Goal: Transaction & Acquisition: Purchase product/service

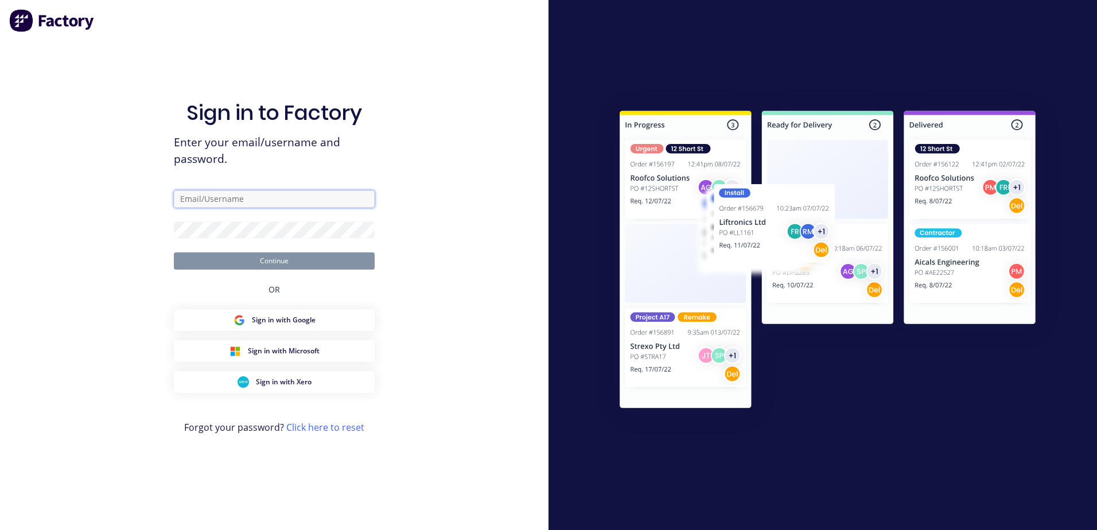
type input "[PERSON_NAME][EMAIL_ADDRESS][DOMAIN_NAME]"
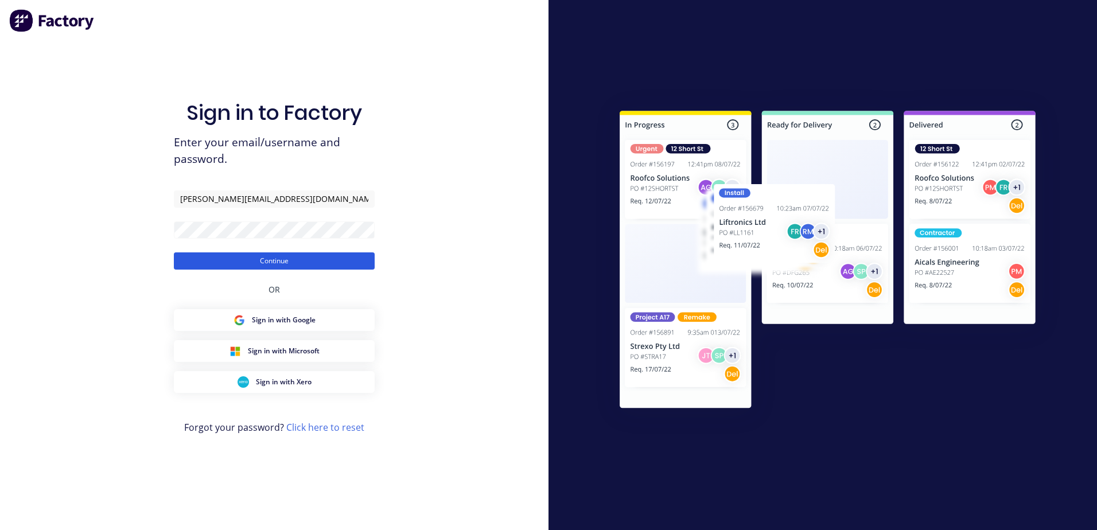
click at [259, 260] on button "Continue" at bounding box center [274, 260] width 201 height 17
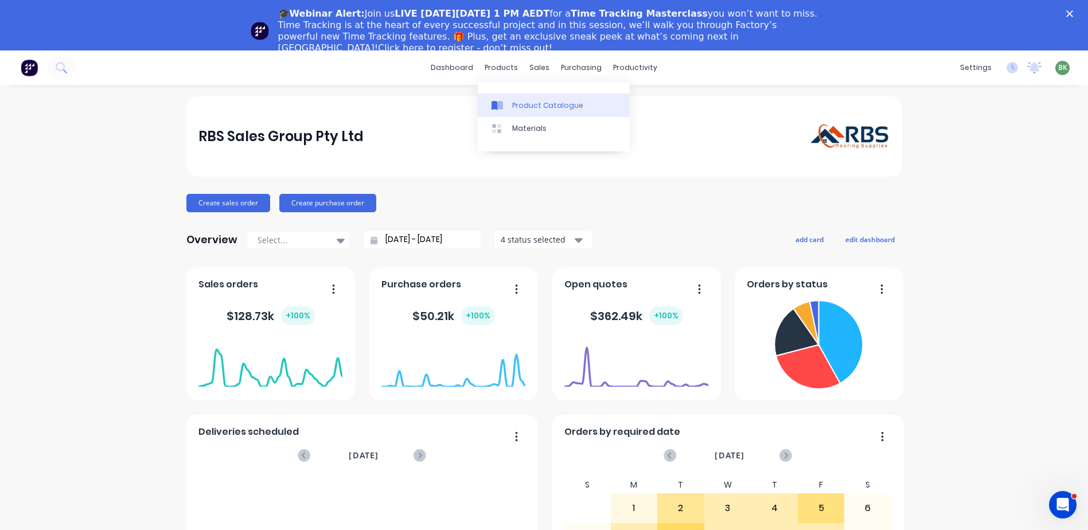
click at [523, 107] on div "Product Catalogue" at bounding box center [547, 105] width 71 height 10
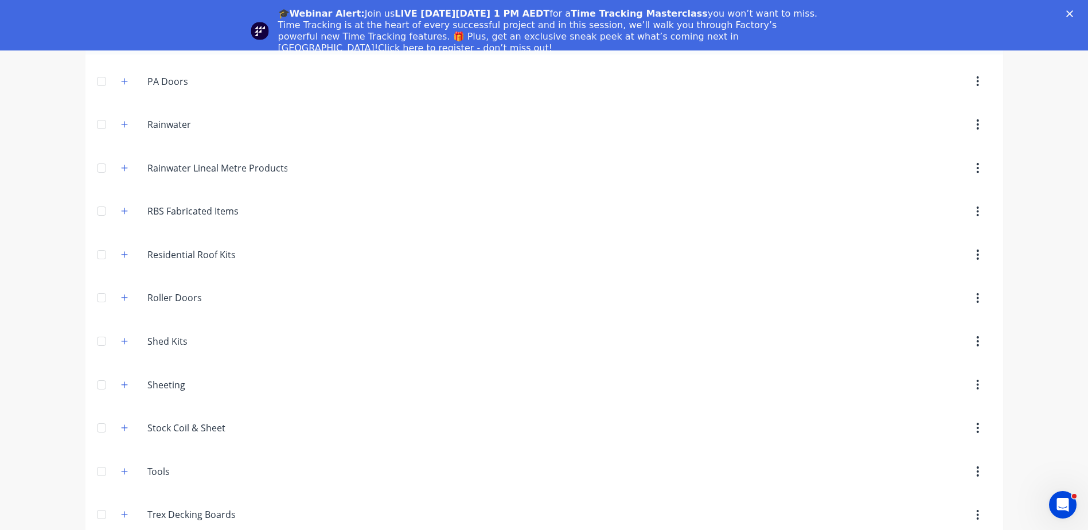
scroll to position [50, 0]
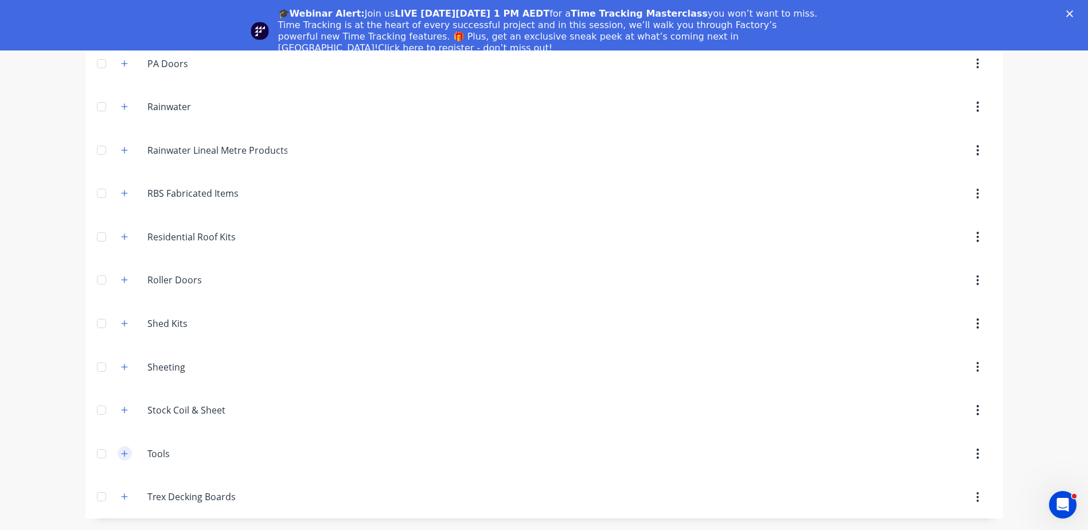
click at [121, 454] on icon "button" at bounding box center [124, 454] width 7 height 8
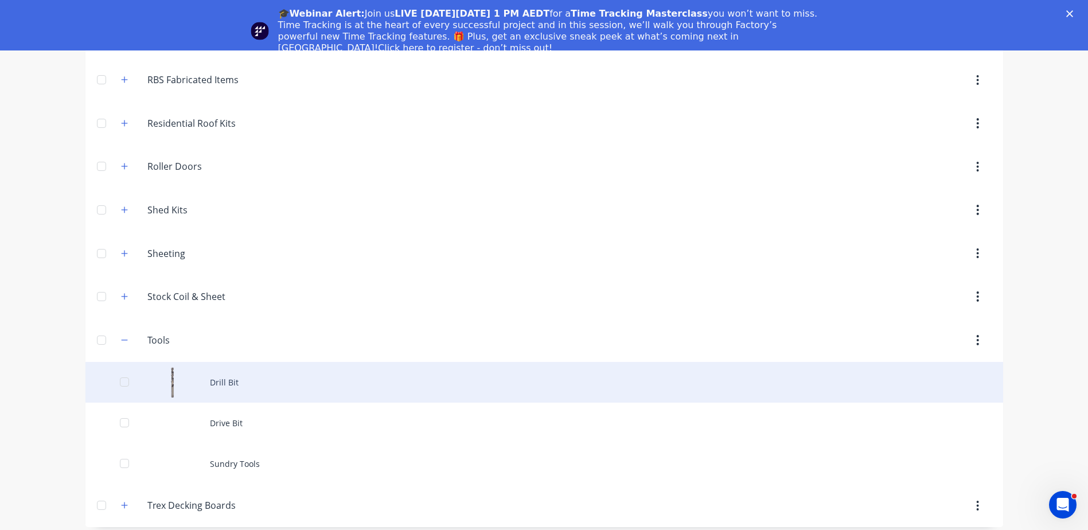
scroll to position [801, 0]
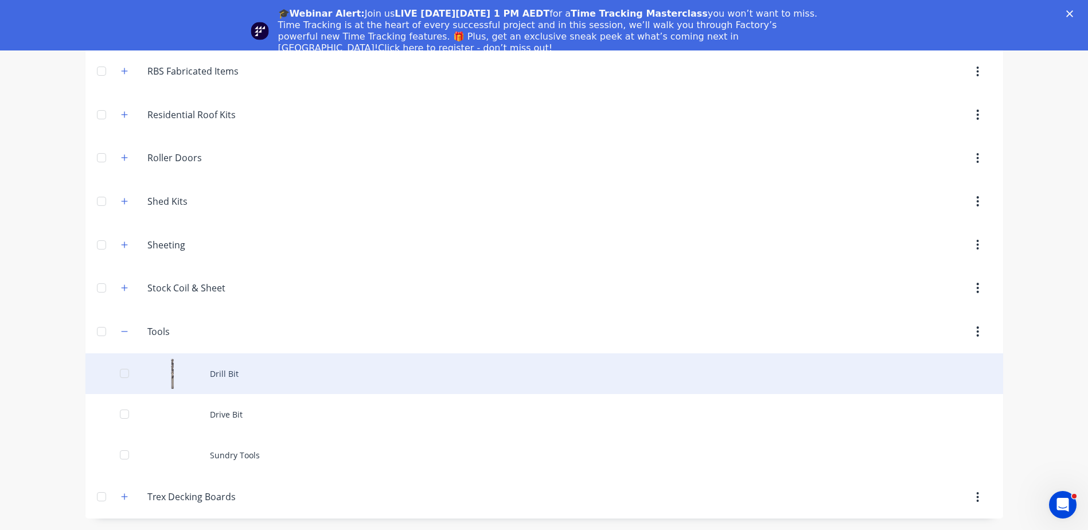
click at [223, 375] on div "Drill Bit" at bounding box center [544, 373] width 918 height 41
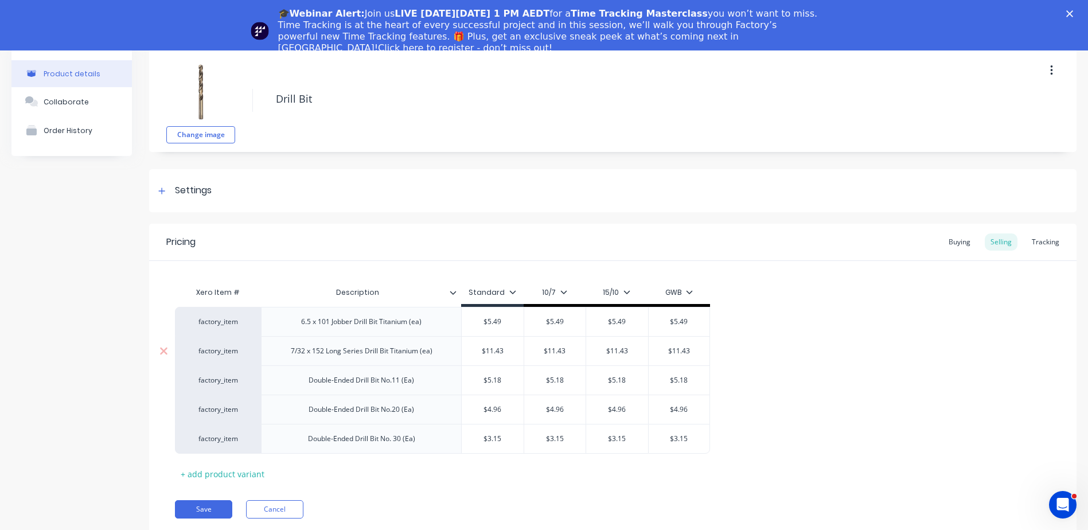
type input "$11.43"
click at [487, 352] on input "$11.43" at bounding box center [493, 351] width 62 height 10
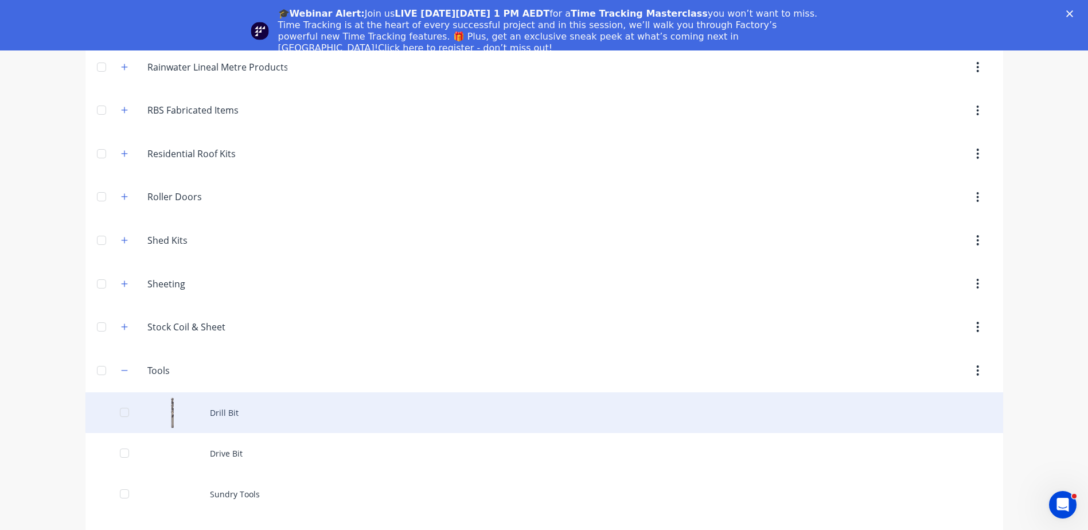
scroll to position [801, 0]
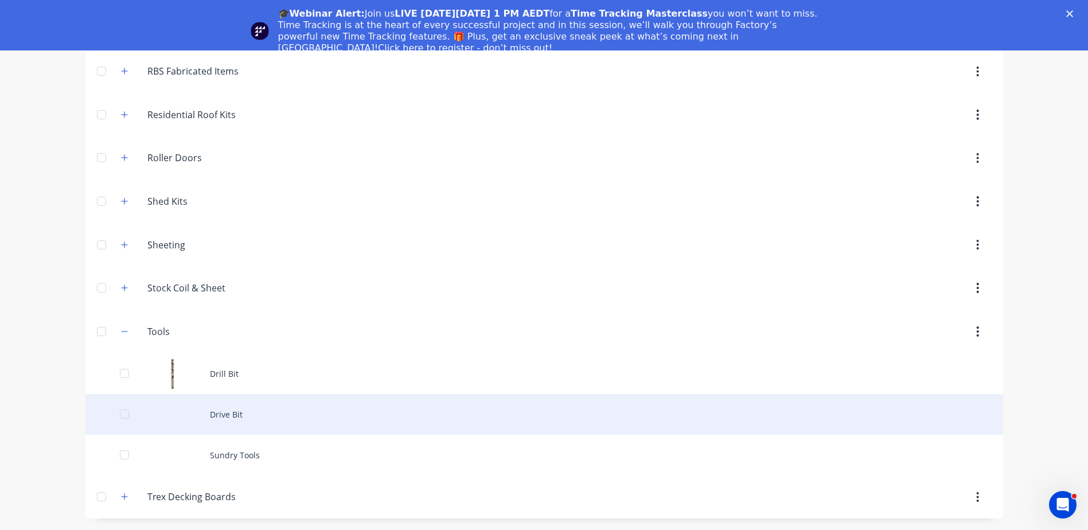
click at [217, 414] on div "Drive Bit" at bounding box center [544, 414] width 918 height 41
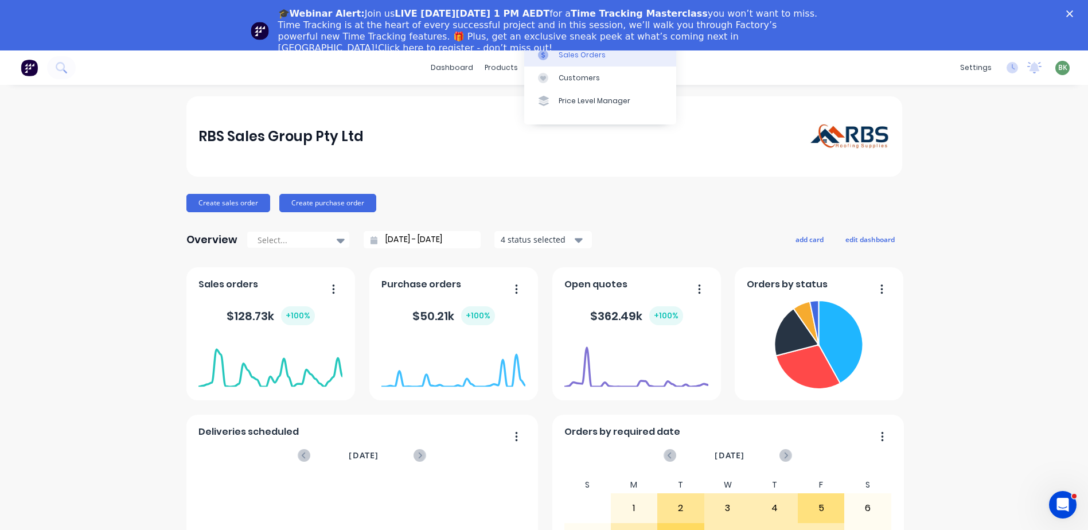
click at [559, 57] on div "Sales Orders" at bounding box center [582, 55] width 47 height 10
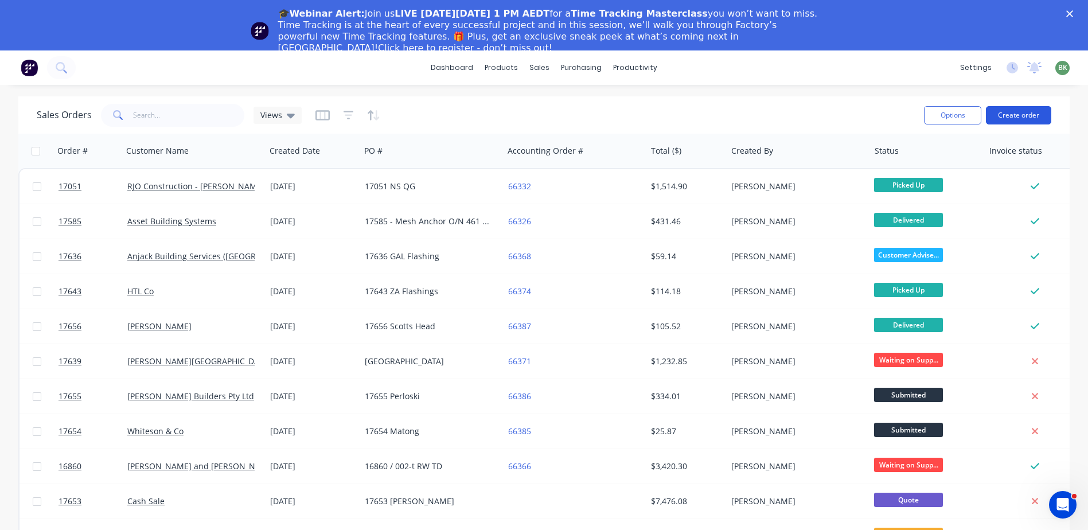
click at [1018, 107] on button "Create order" at bounding box center [1018, 115] width 65 height 18
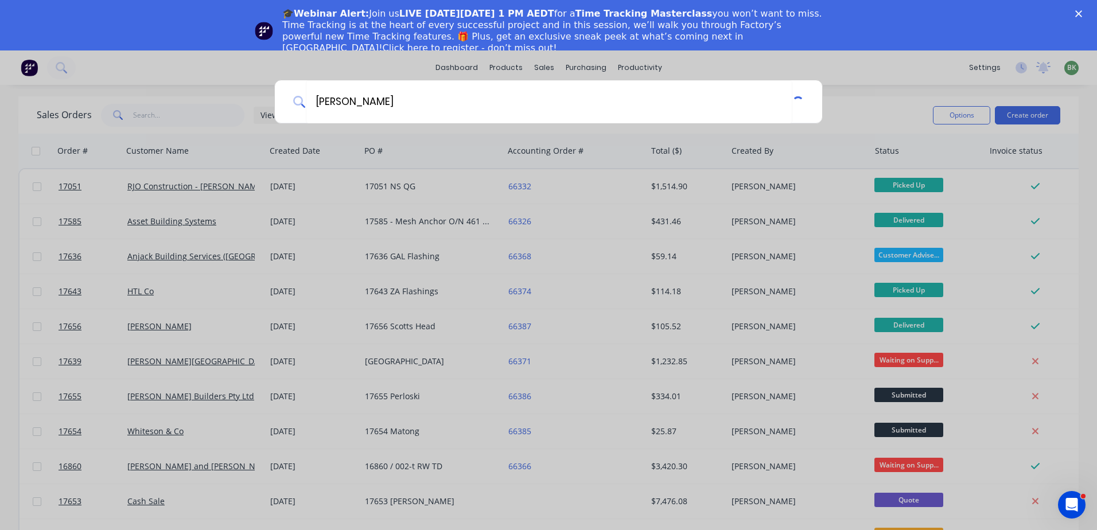
type input "[PERSON_NAME]"
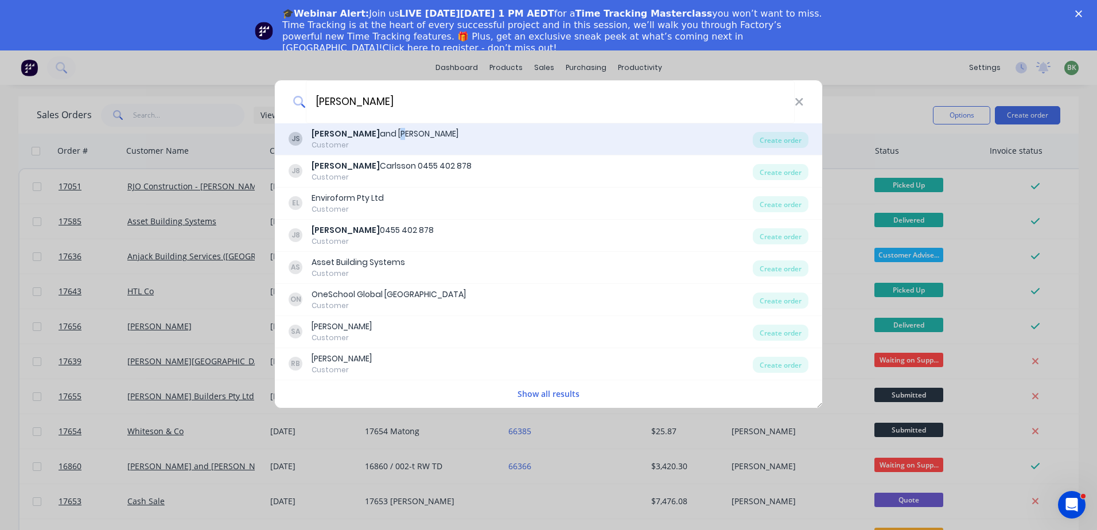
click at [349, 139] on div "Jay and Penny Sargeant" at bounding box center [384, 134] width 147 height 12
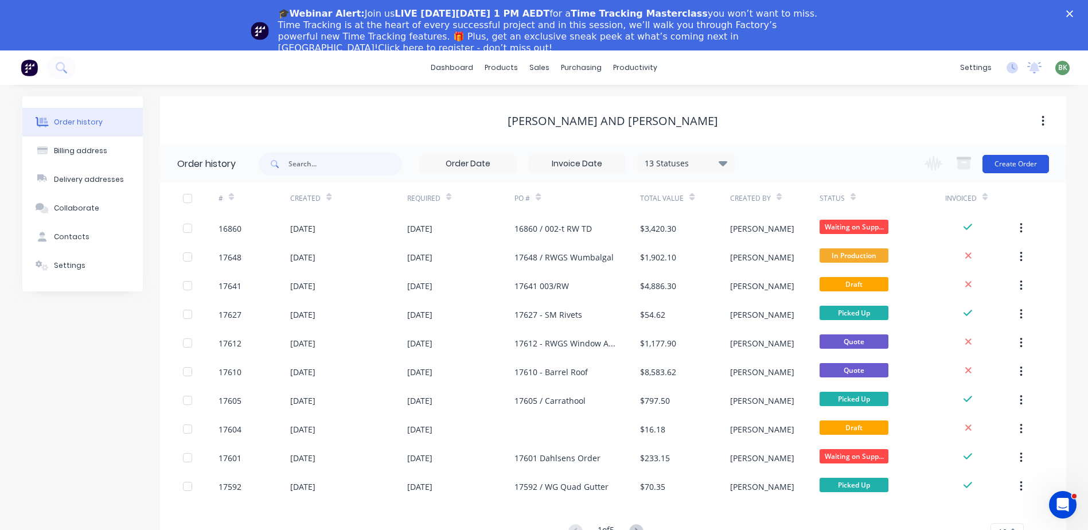
click at [1012, 164] on button "Create Order" at bounding box center [1015, 164] width 67 height 18
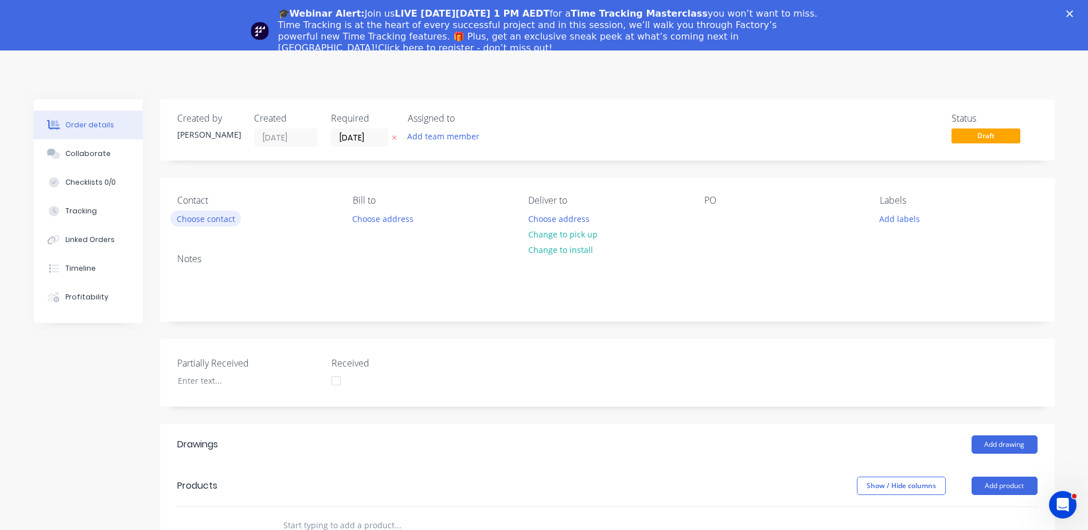
click at [200, 217] on button "Choose contact" at bounding box center [205, 217] width 71 height 15
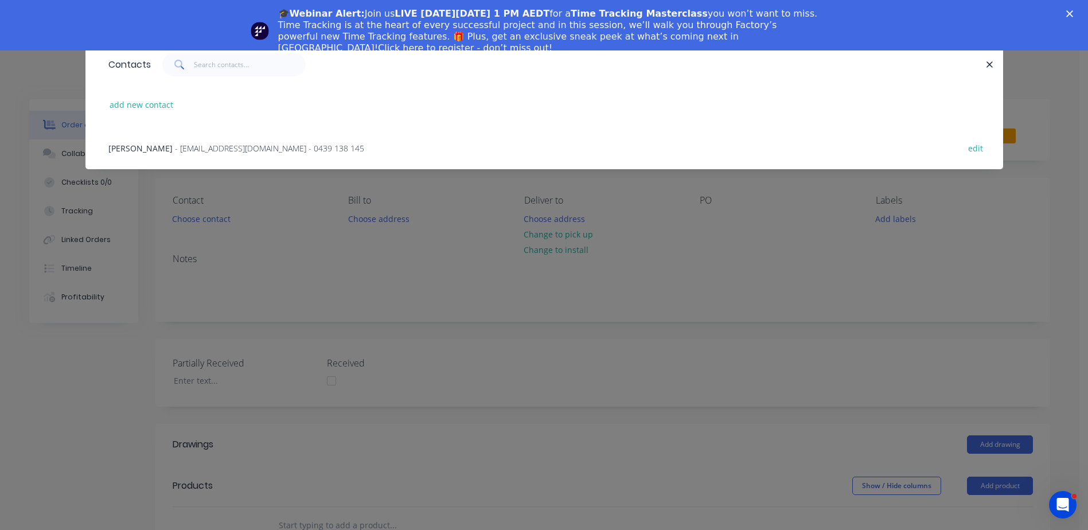
click at [175, 149] on span "- rainwatergoodsandservices@outlook.com.au - 0439 138 145" at bounding box center [269, 148] width 189 height 11
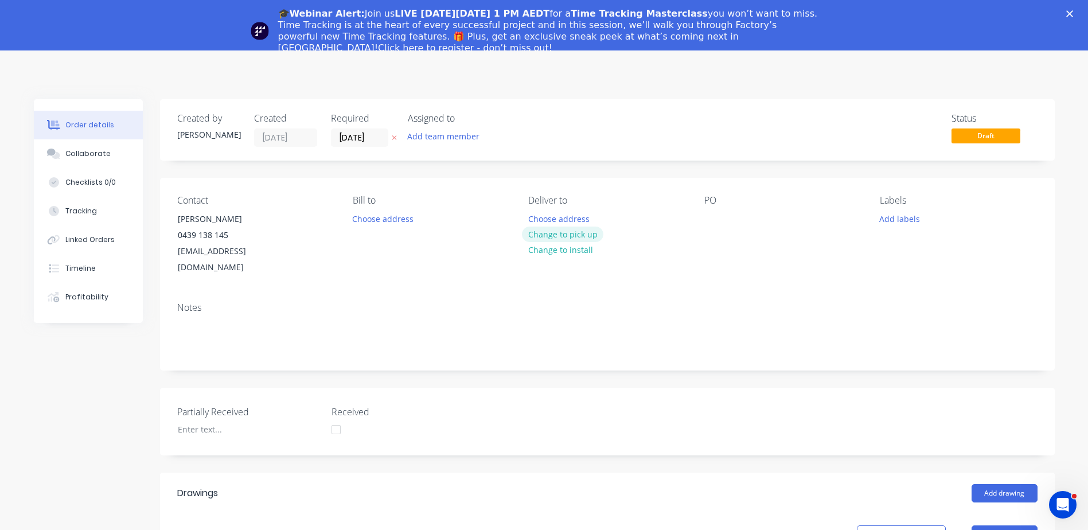
click at [571, 233] on button "Change to pick up" at bounding box center [562, 234] width 81 height 15
click at [715, 217] on div at bounding box center [713, 218] width 18 height 17
click at [1073, 12] on polygon "Close" at bounding box center [1069, 13] width 7 height 7
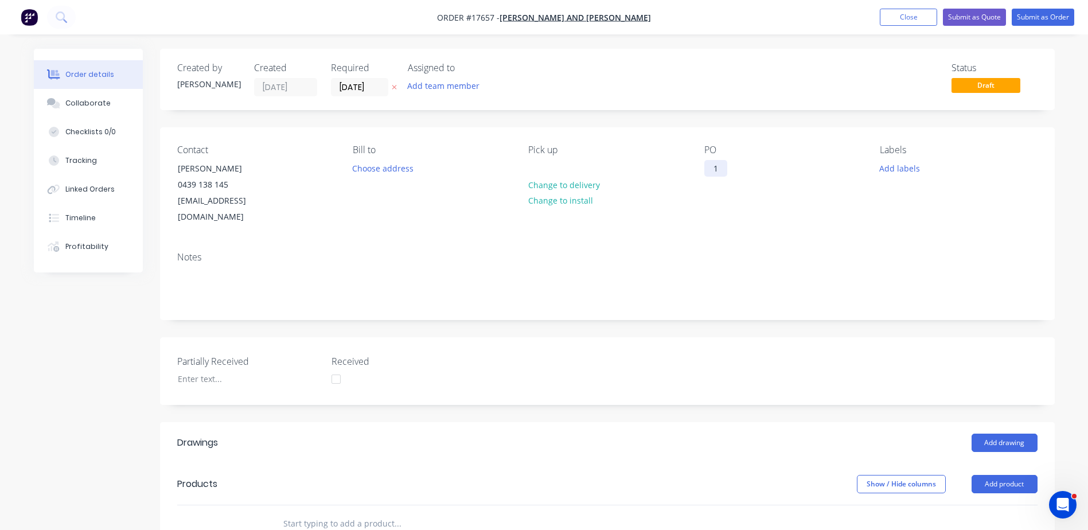
click at [719, 169] on div "1" at bounding box center [715, 168] width 23 height 17
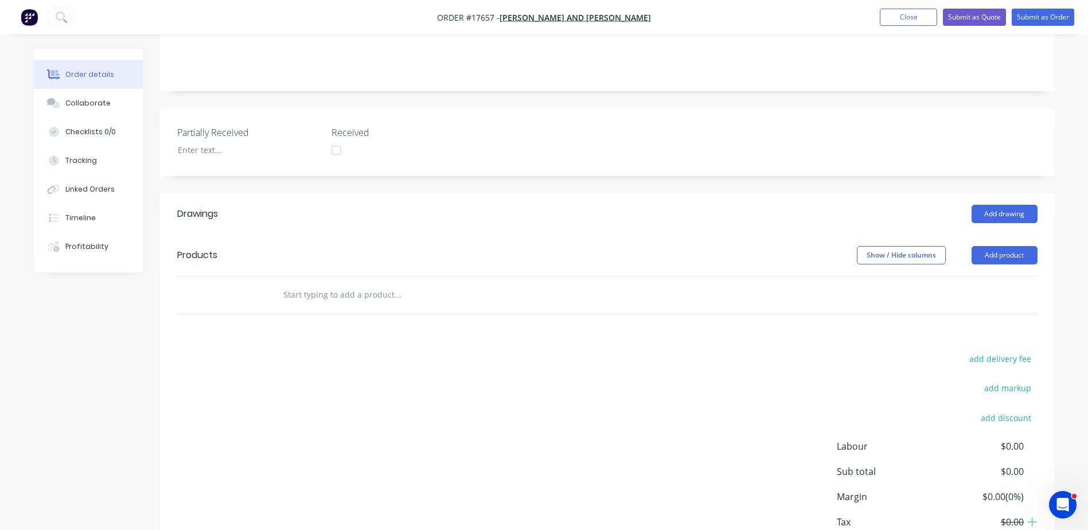
scroll to position [229, 0]
click at [1008, 245] on button "Add product" at bounding box center [1005, 254] width 66 height 18
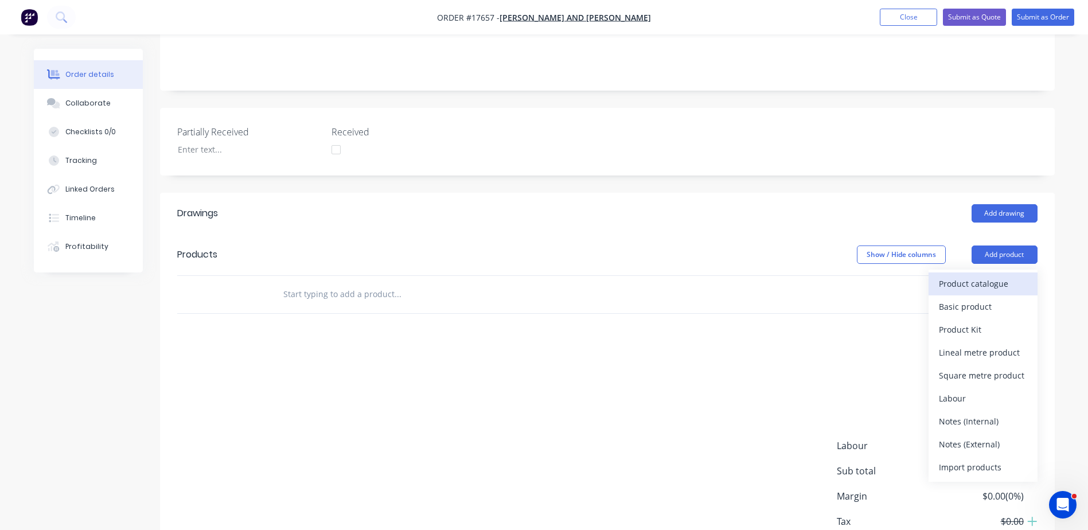
click at [985, 275] on div "Product catalogue" at bounding box center [983, 283] width 88 height 17
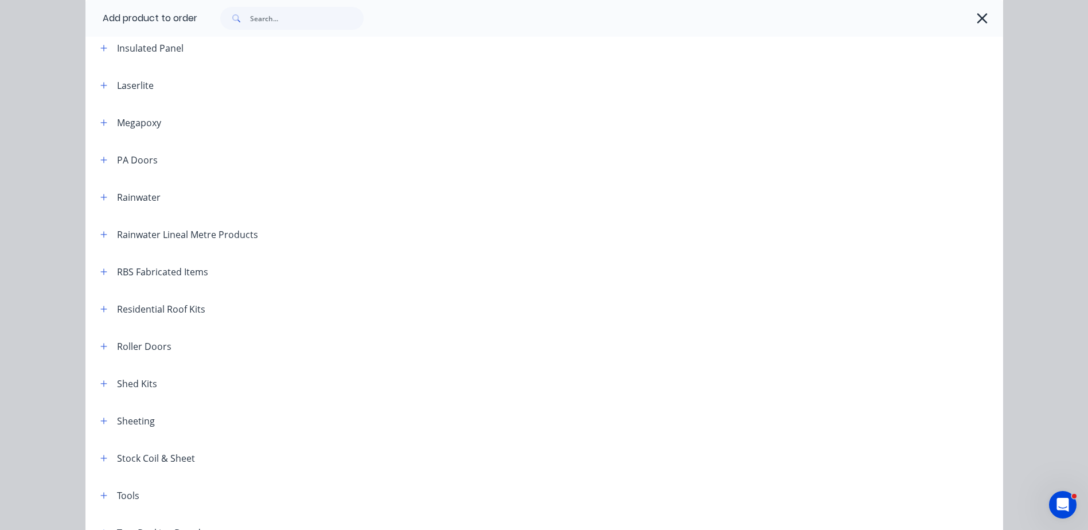
scroll to position [541, 0]
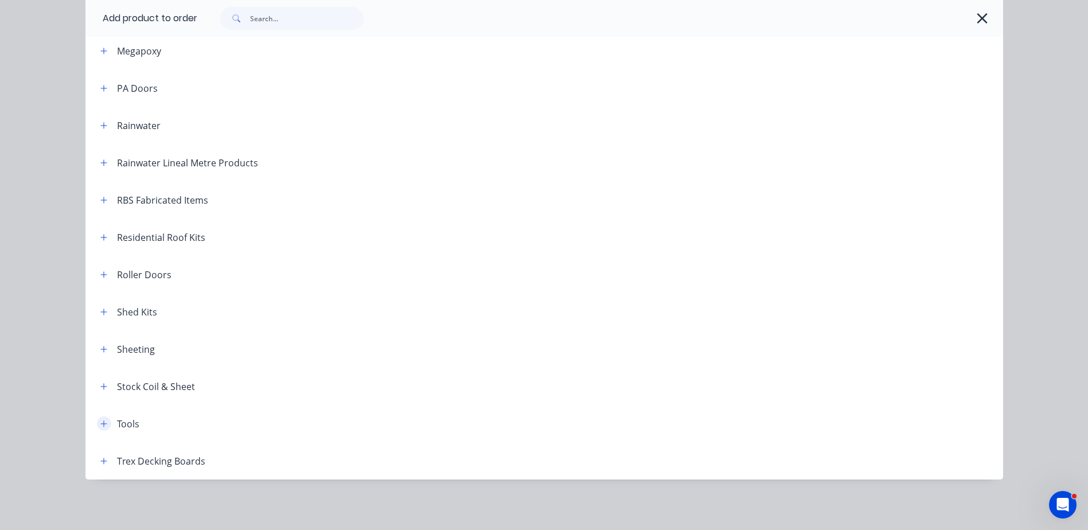
click at [104, 426] on button "button" at bounding box center [104, 423] width 14 height 14
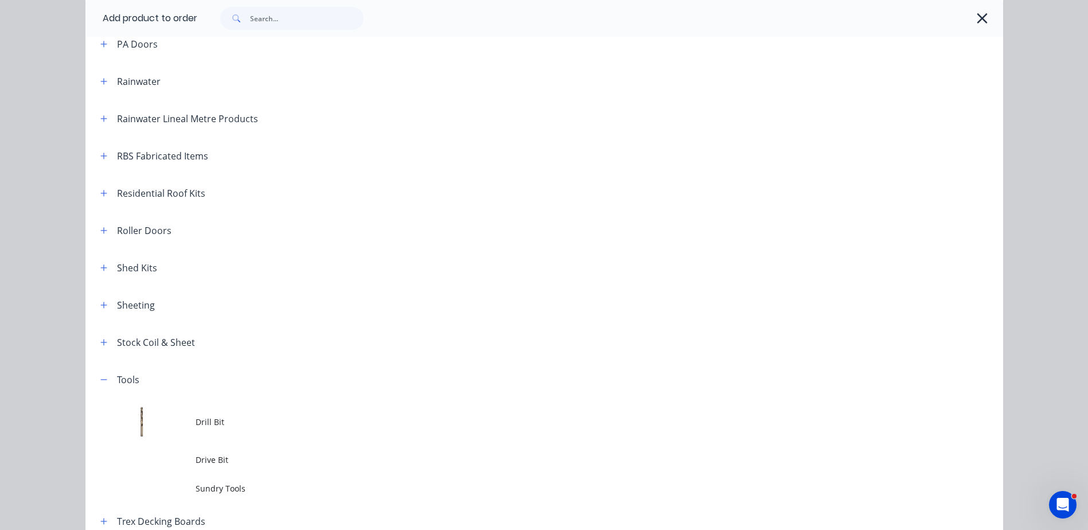
scroll to position [645, 0]
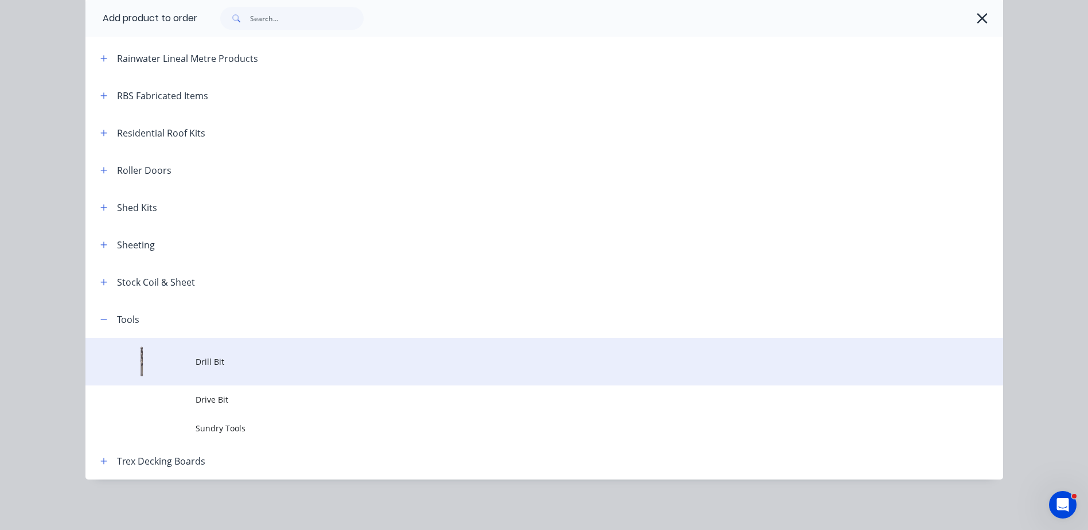
click at [196, 358] on span "Drill Bit" at bounding box center [519, 362] width 646 height 12
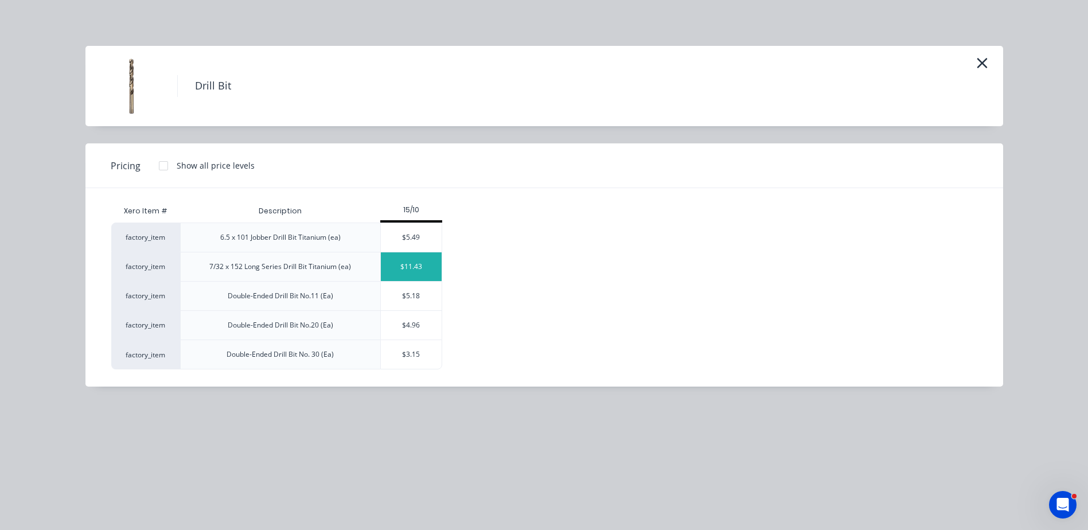
click at [424, 267] on div "$11.43" at bounding box center [411, 266] width 61 height 29
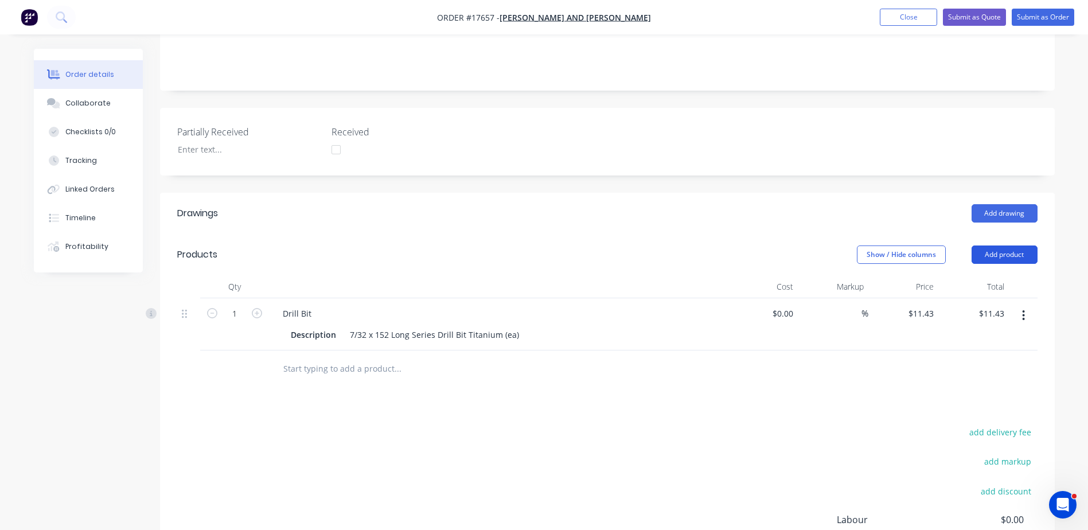
click at [1024, 245] on button "Add product" at bounding box center [1005, 254] width 66 height 18
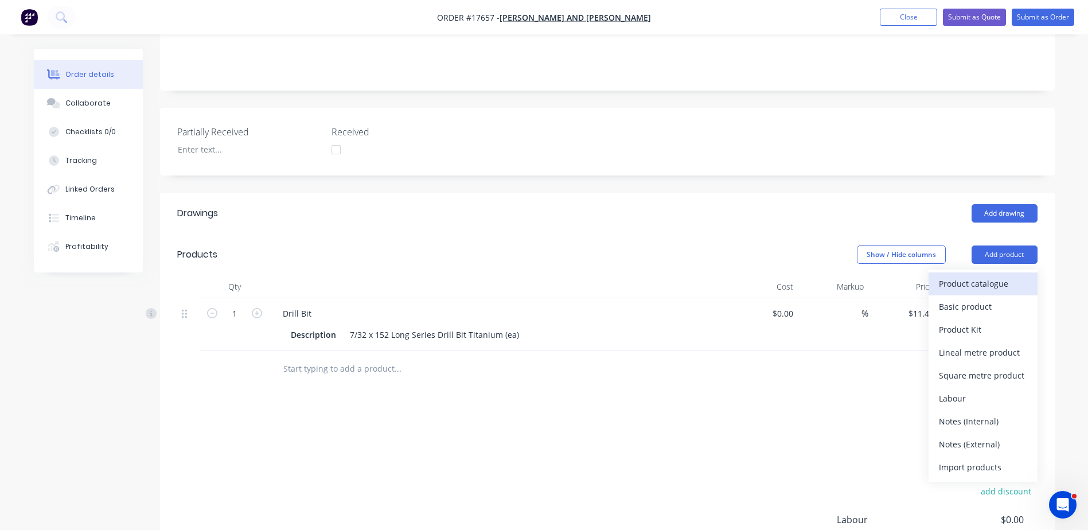
click at [984, 275] on div "Product catalogue" at bounding box center [983, 283] width 88 height 17
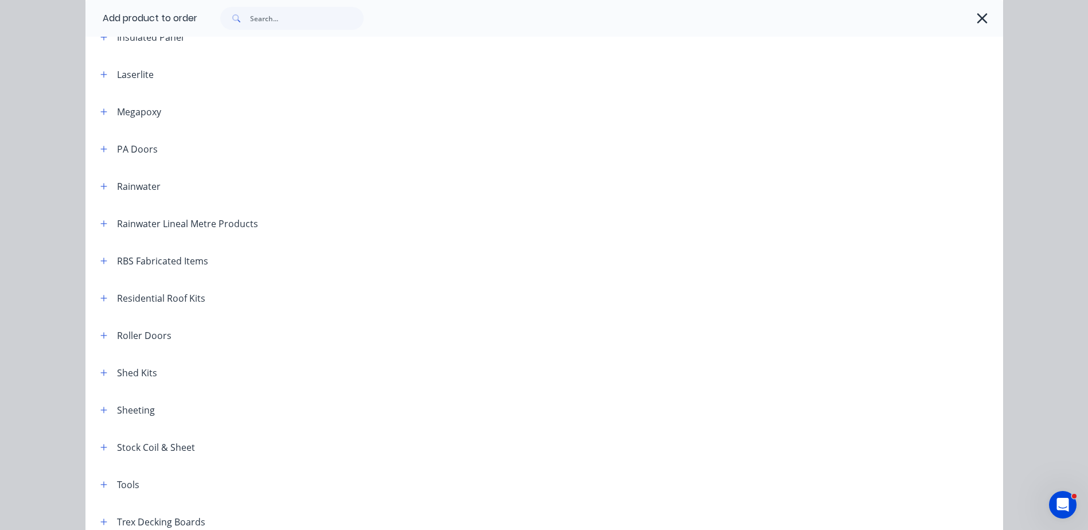
scroll to position [541, 0]
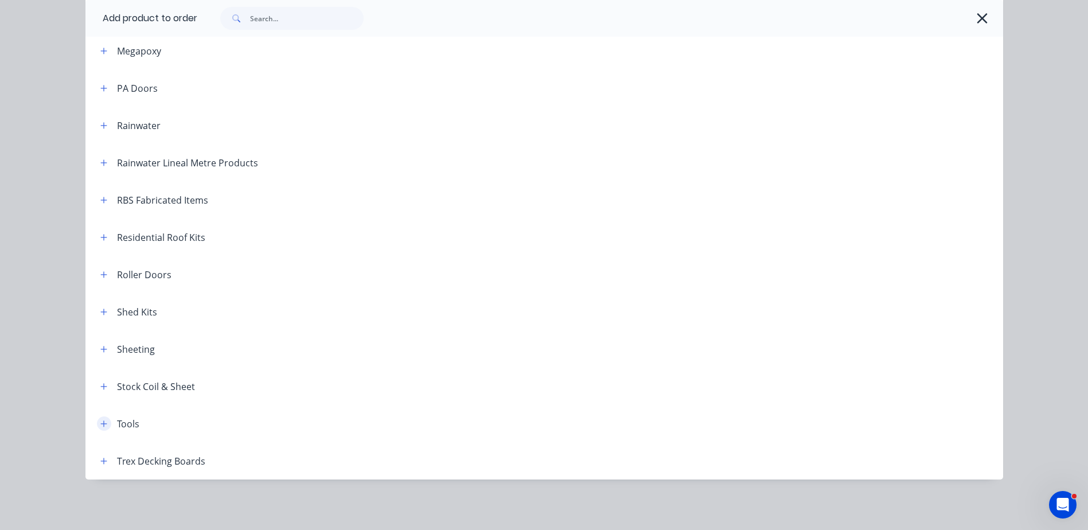
click at [100, 427] on icon "button" at bounding box center [103, 424] width 7 height 8
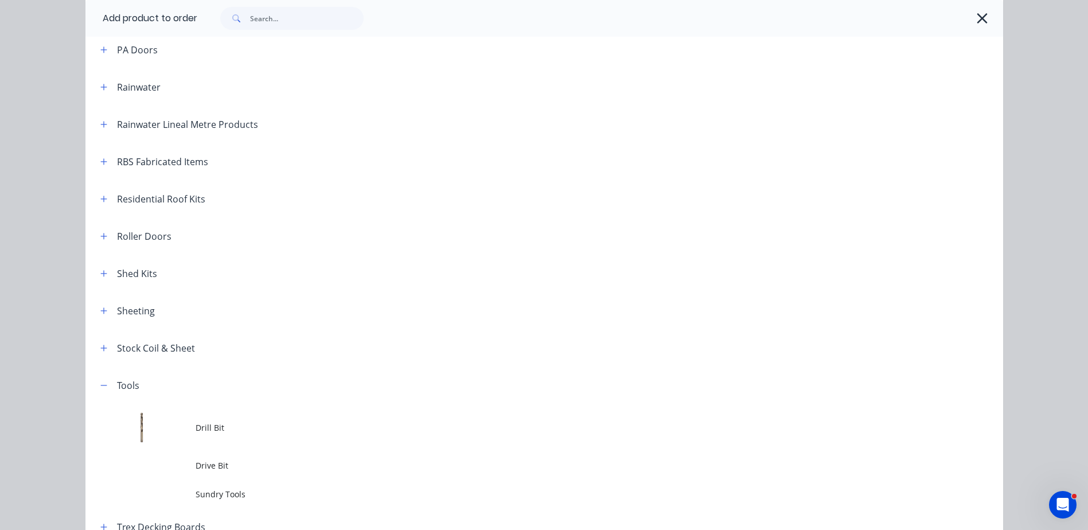
scroll to position [645, 0]
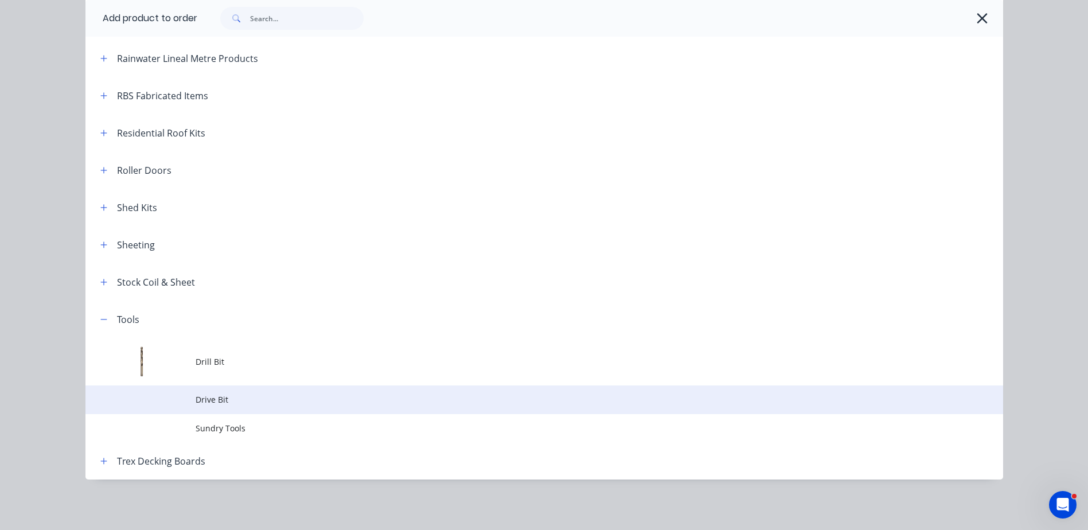
click at [219, 403] on span "Drive Bit" at bounding box center [519, 399] width 646 height 12
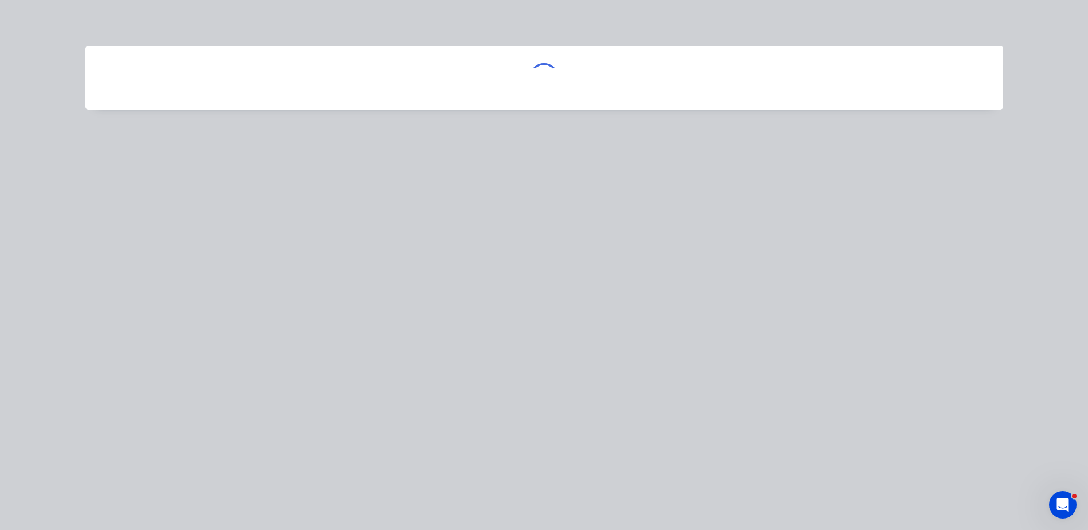
scroll to position [0, 0]
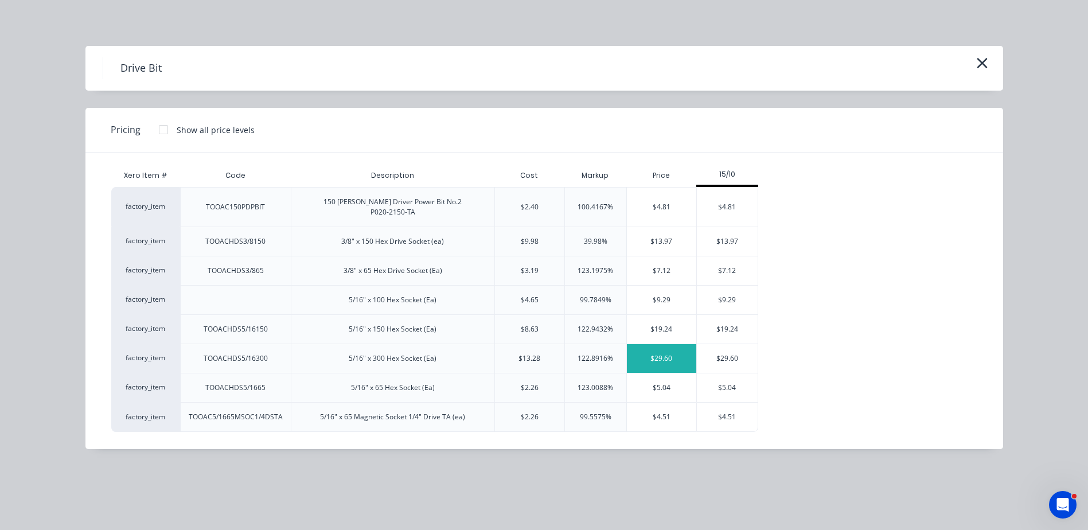
click at [677, 359] on div "$29.60" at bounding box center [661, 358] width 69 height 29
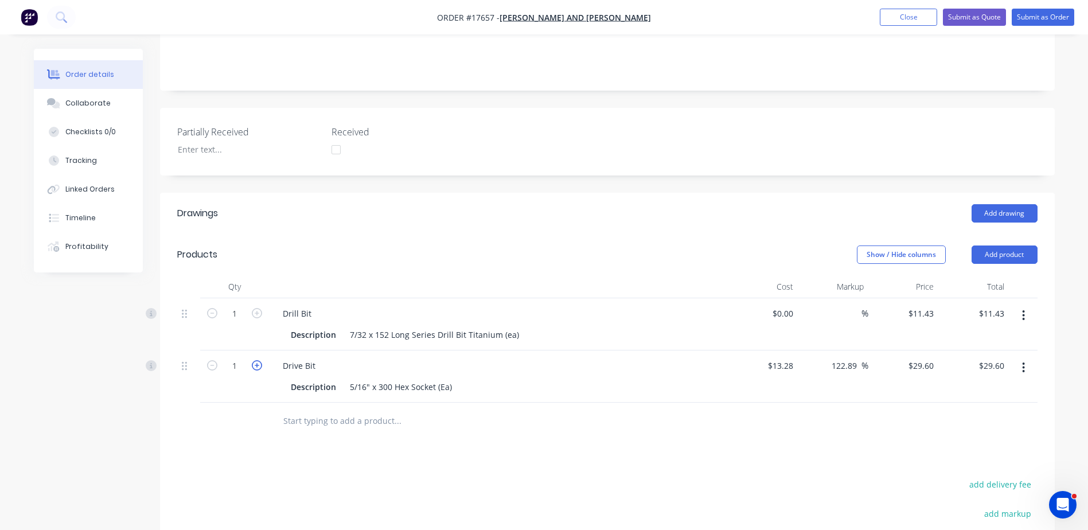
click at [254, 360] on icon "button" at bounding box center [257, 365] width 10 height 10
type input "2"
type input "$59.20"
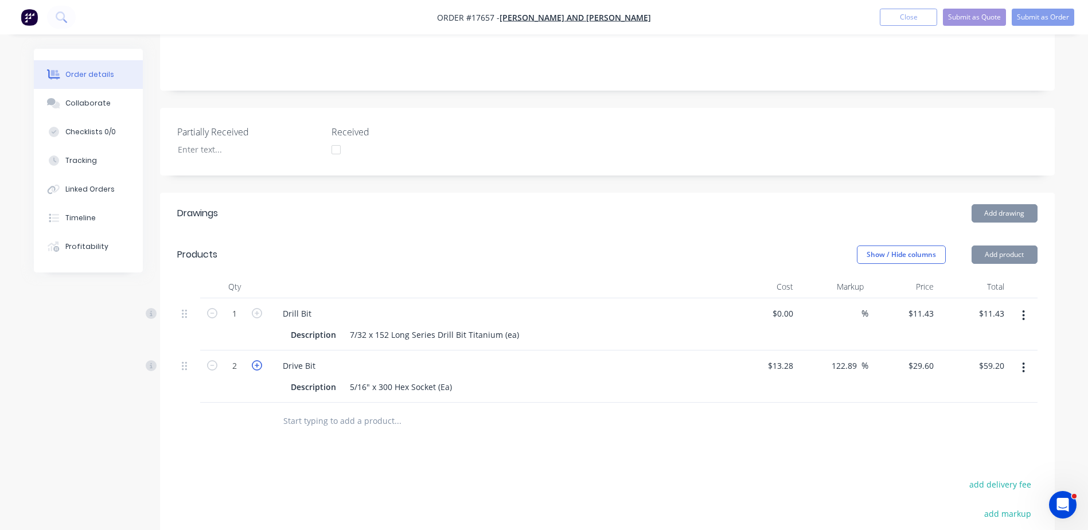
click at [254, 360] on icon "button" at bounding box center [257, 365] width 10 height 10
type input "3"
type input "$88.80"
click at [254, 360] on icon "button" at bounding box center [257, 365] width 10 height 10
type input "4"
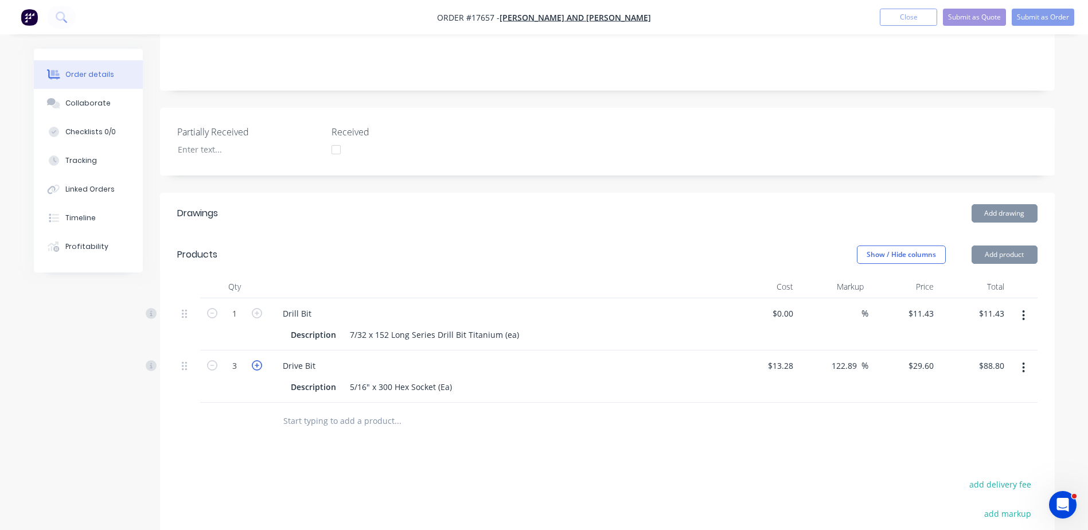
type input "$118.40"
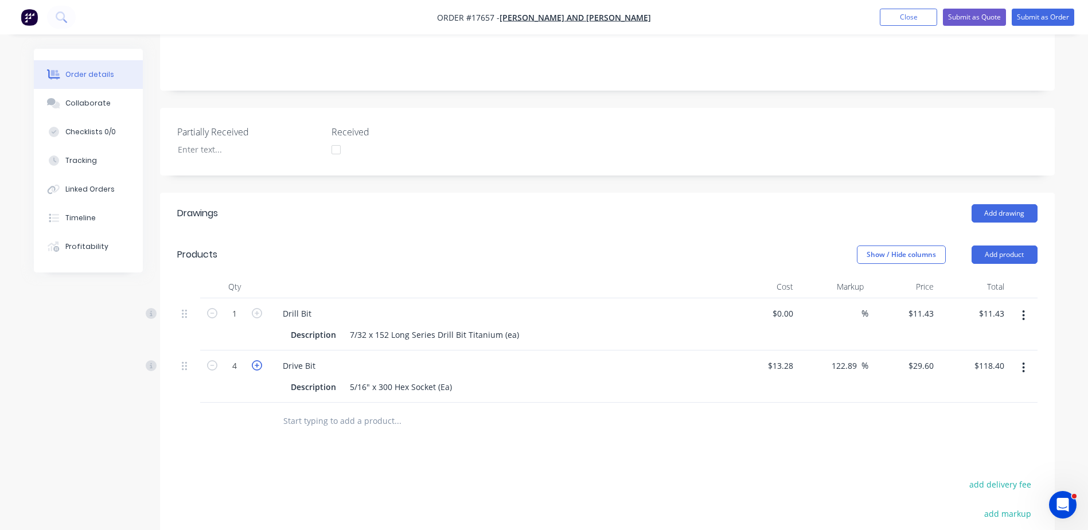
click at [254, 360] on icon "button" at bounding box center [257, 365] width 10 height 10
type input "5"
type input "$148.00"
click at [1000, 245] on button "Add product" at bounding box center [1005, 254] width 66 height 18
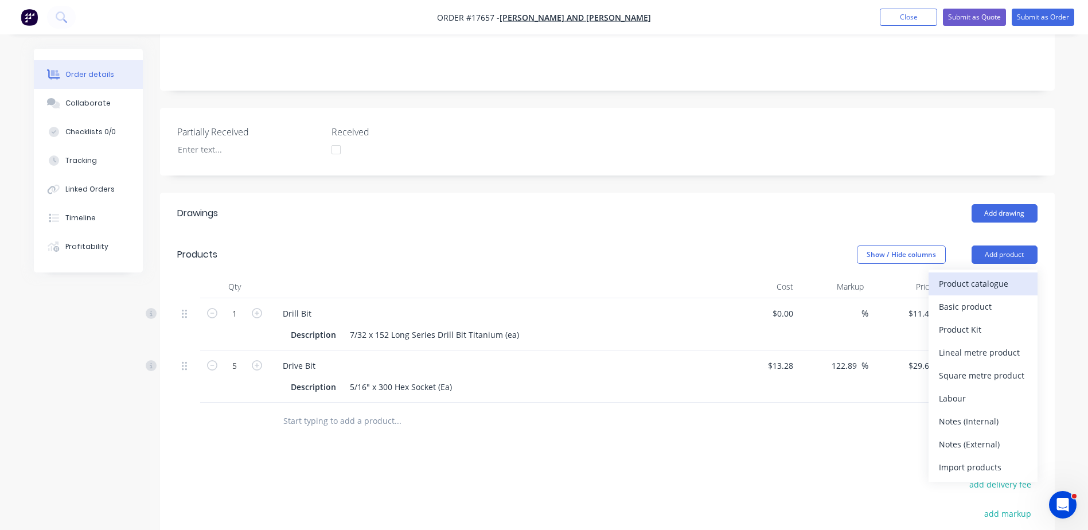
click at [988, 275] on div "Product catalogue" at bounding box center [983, 283] width 88 height 17
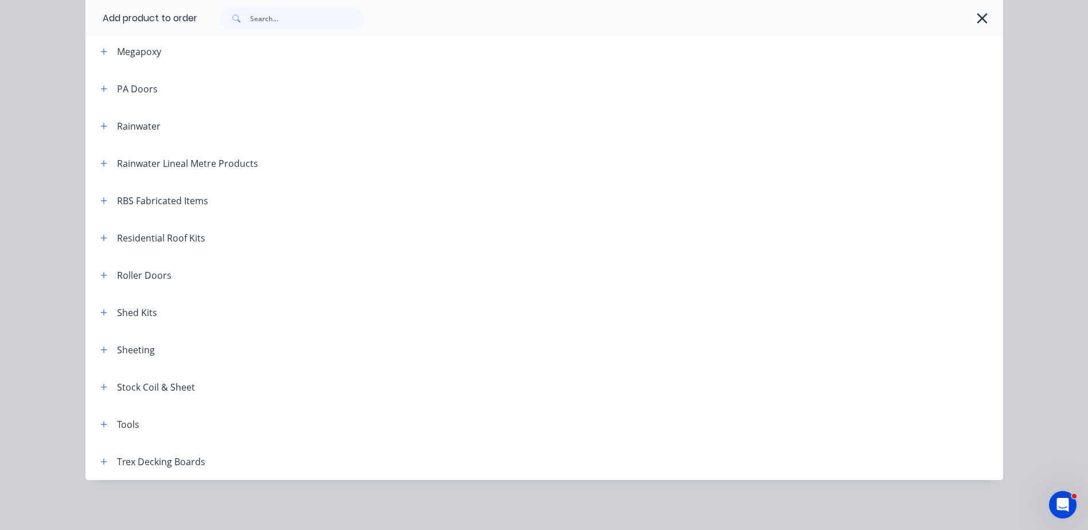
scroll to position [541, 0]
click at [102, 424] on icon "button" at bounding box center [103, 424] width 7 height 8
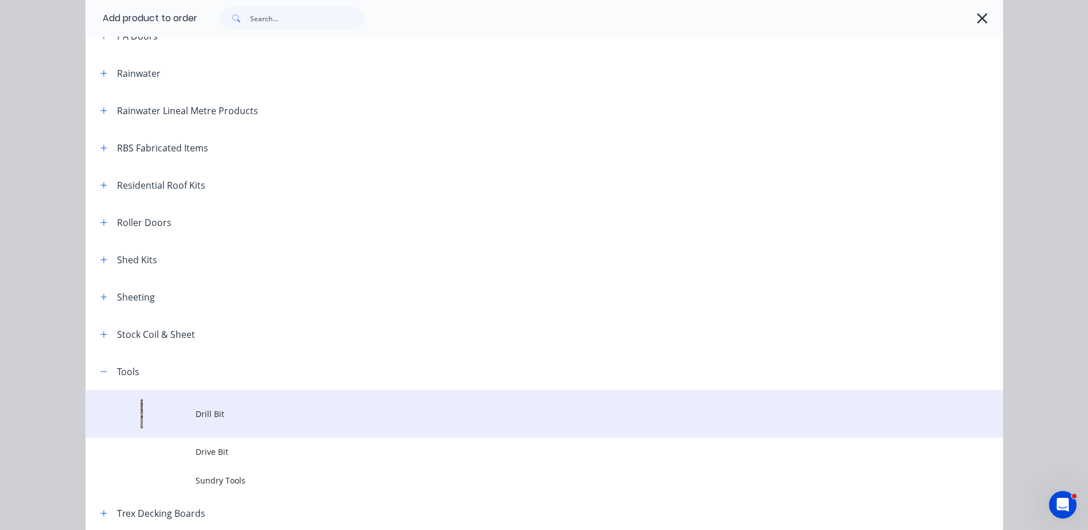
scroll to position [645, 0]
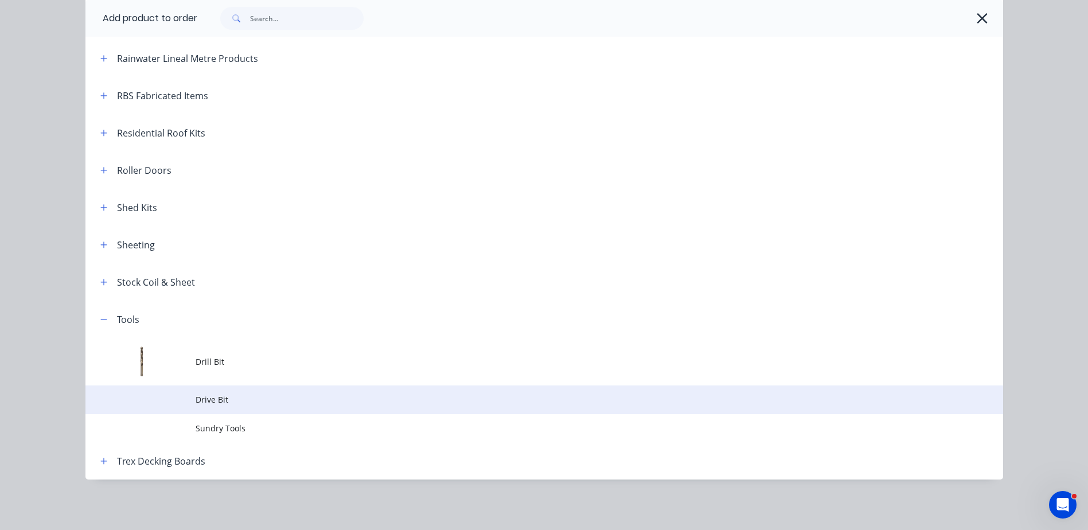
click at [200, 396] on span "Drive Bit" at bounding box center [519, 399] width 646 height 12
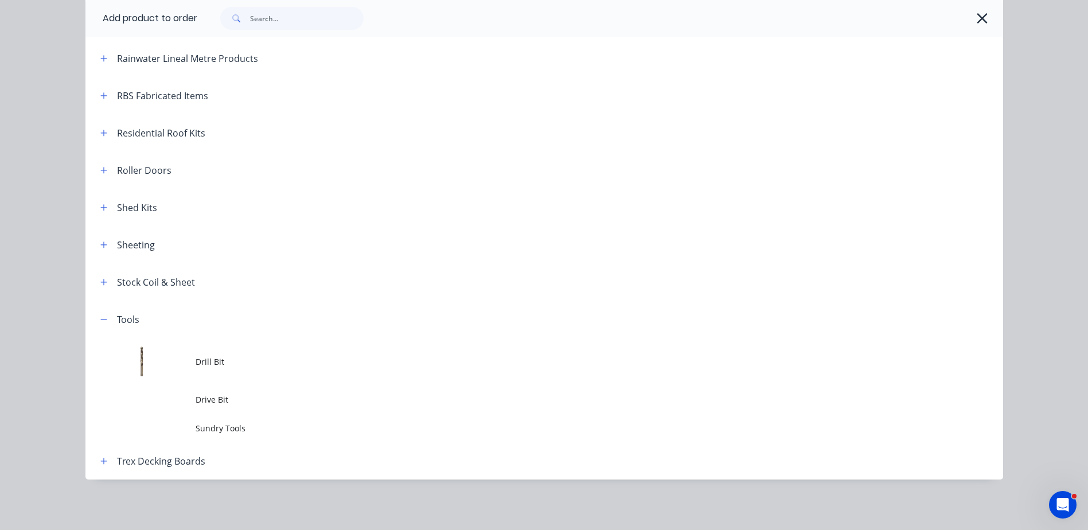
scroll to position [0, 0]
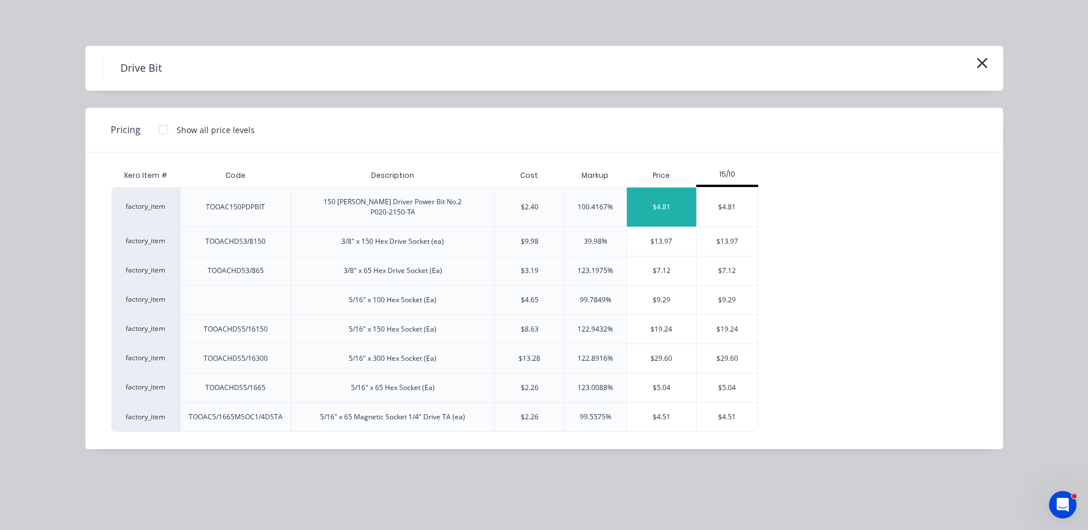
click at [658, 212] on div "$4.81" at bounding box center [661, 207] width 69 height 39
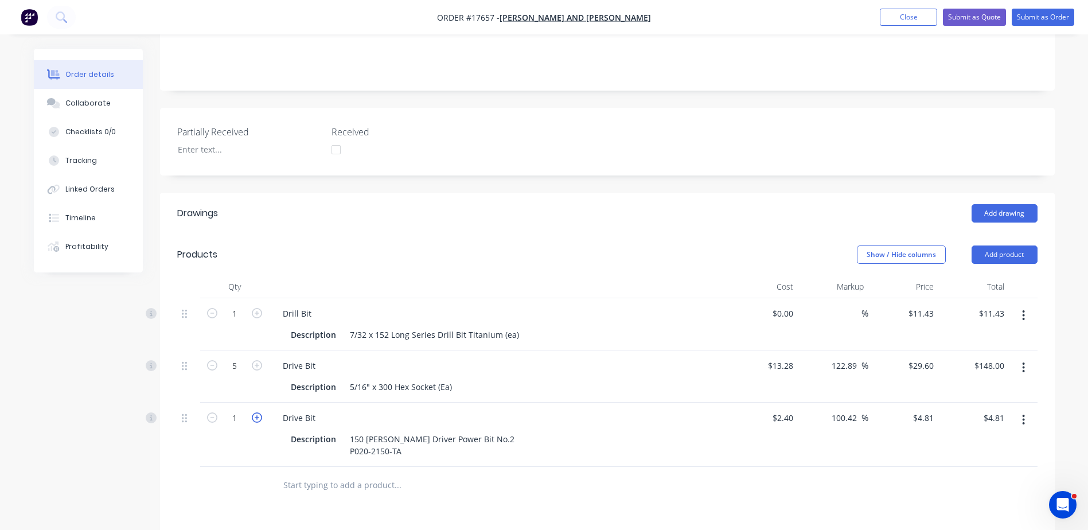
click at [258, 412] on icon "button" at bounding box center [257, 417] width 10 height 10
type input "2"
type input "$9.62"
click at [258, 412] on icon "button" at bounding box center [257, 417] width 10 height 10
type input "3"
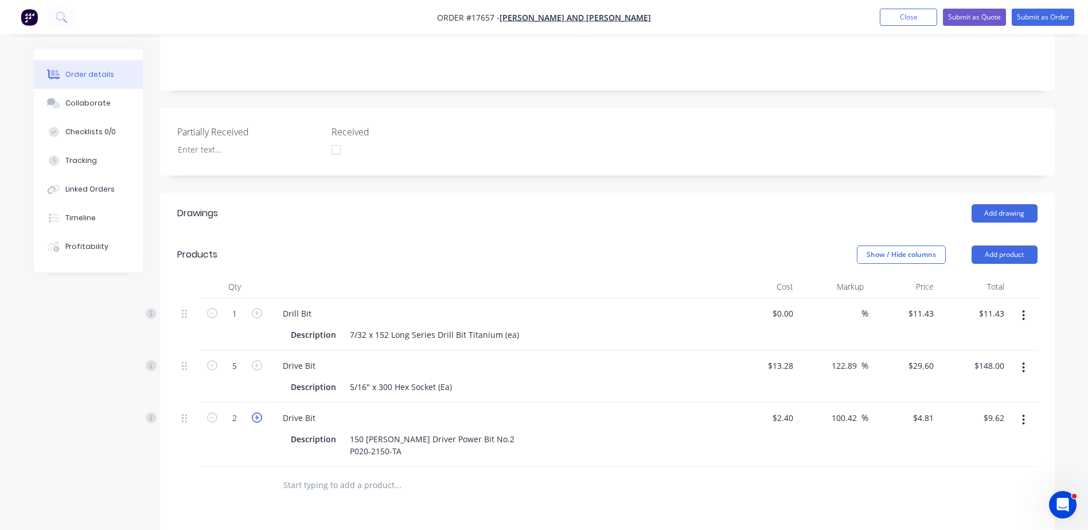
type input "$14.43"
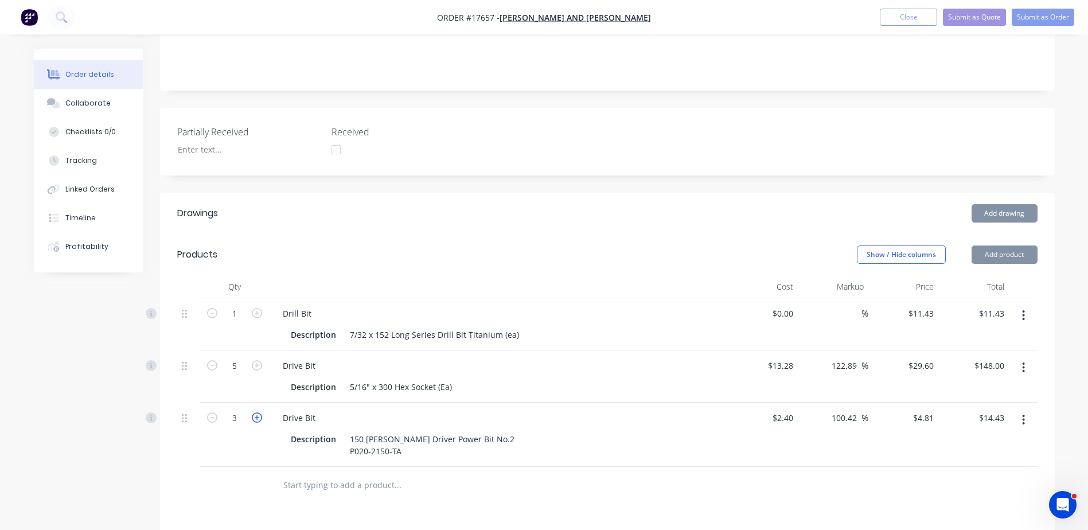
click at [258, 412] on icon "button" at bounding box center [257, 417] width 10 height 10
type input "4"
type input "$19.24"
click at [258, 412] on icon "button" at bounding box center [257, 417] width 10 height 10
type input "5"
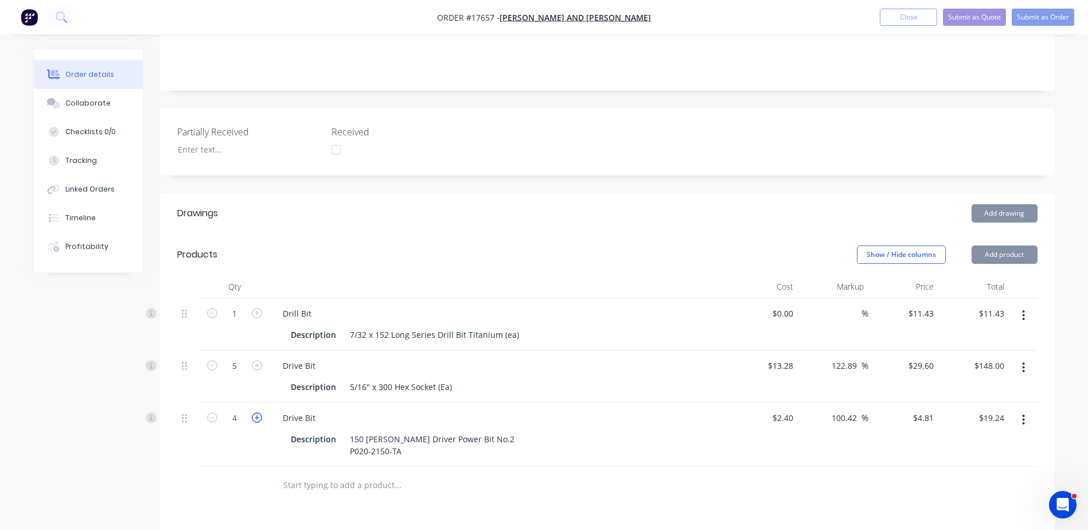
type input "$24.05"
click at [258, 412] on icon "button" at bounding box center [257, 417] width 10 height 10
type input "6"
type input "$28.86"
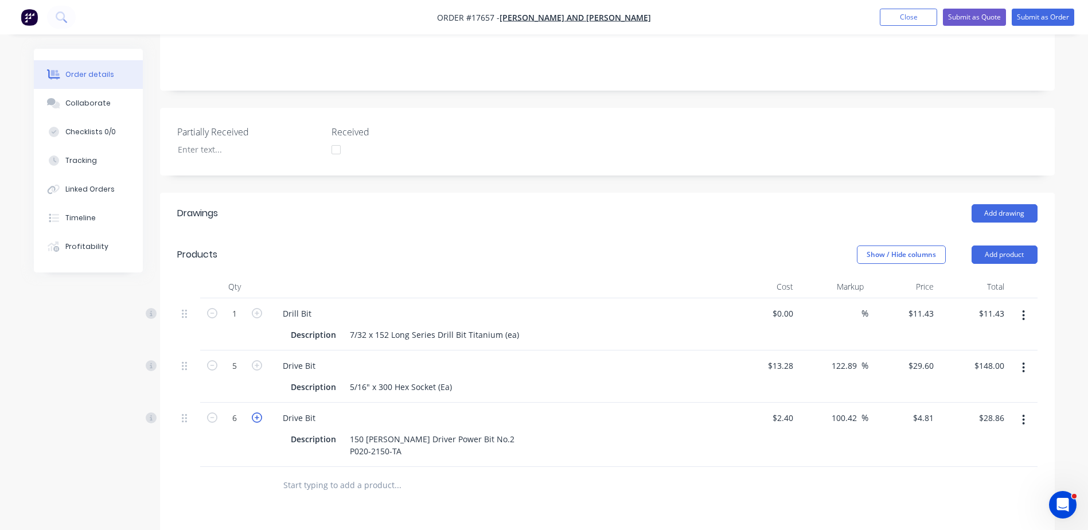
click at [258, 412] on icon "button" at bounding box center [257, 417] width 10 height 10
type input "7"
type input "$33.67"
click at [208, 412] on icon "button" at bounding box center [212, 417] width 10 height 10
type input "6"
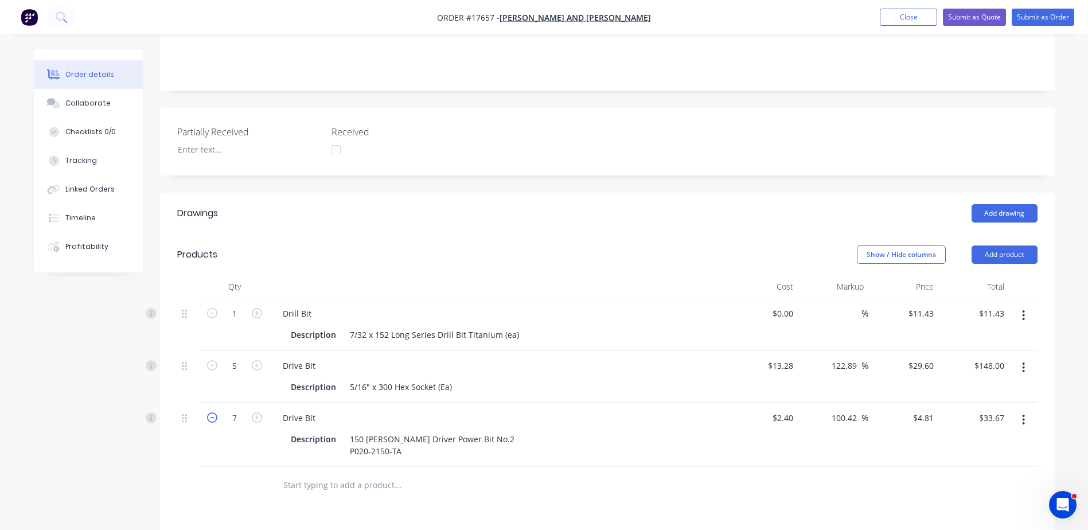
type input "$28.86"
click at [1020, 245] on button "Add product" at bounding box center [1005, 254] width 66 height 18
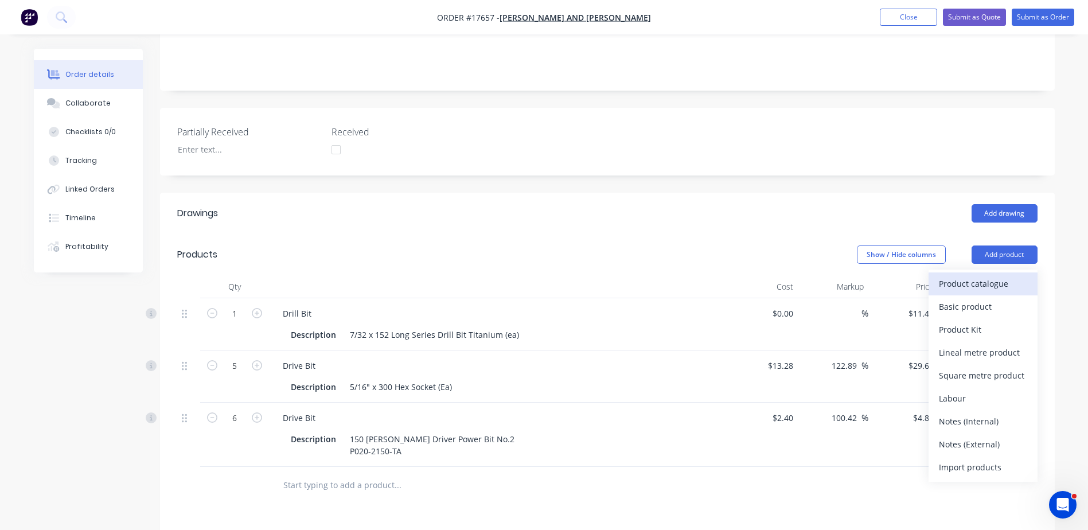
click at [995, 275] on div "Product catalogue" at bounding box center [983, 283] width 88 height 17
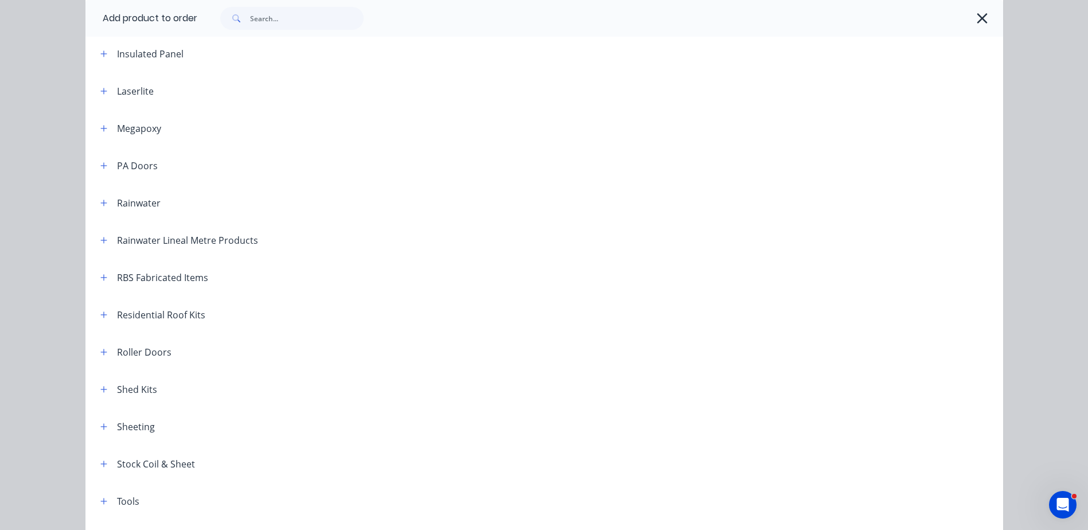
scroll to position [541, 0]
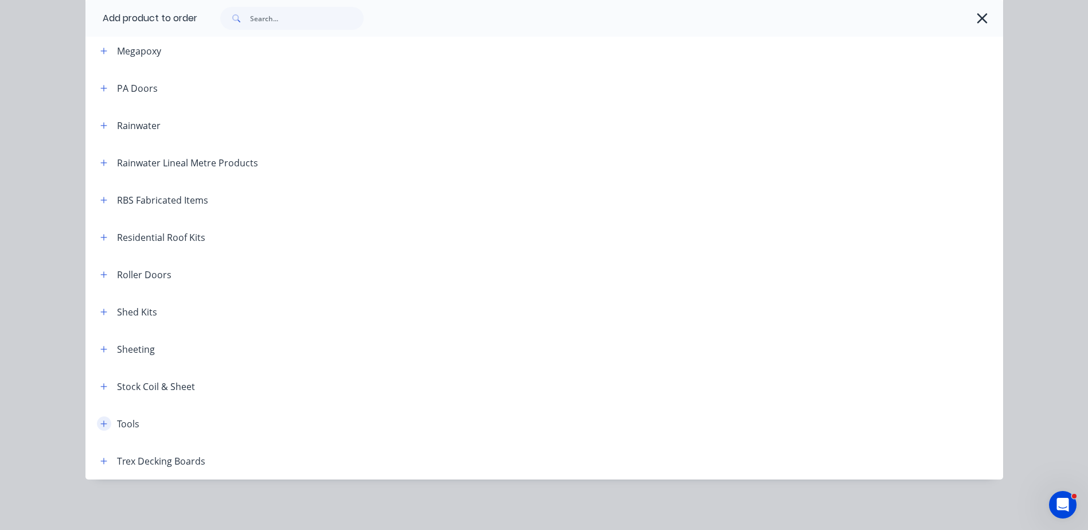
click at [100, 426] on icon "button" at bounding box center [103, 424] width 7 height 8
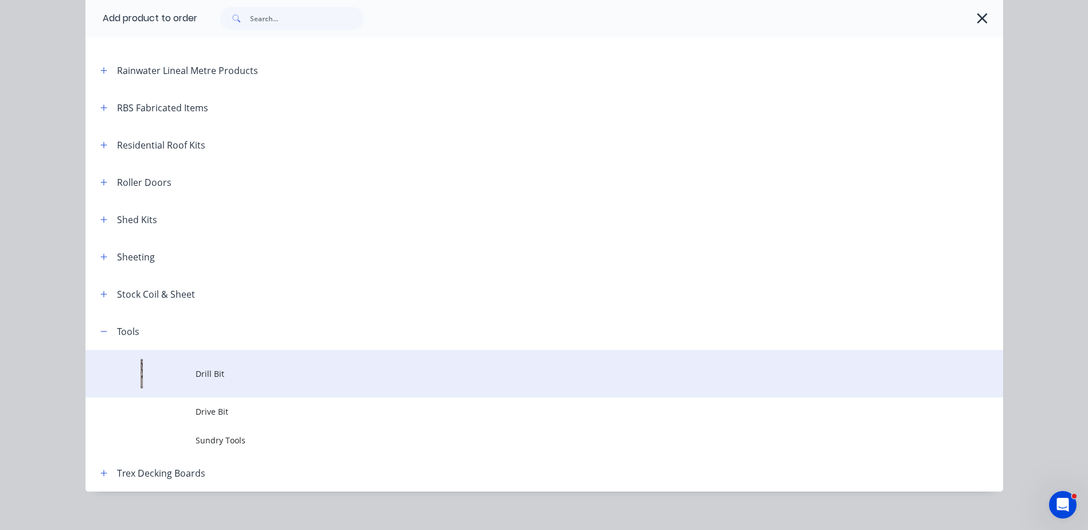
scroll to position [645, 0]
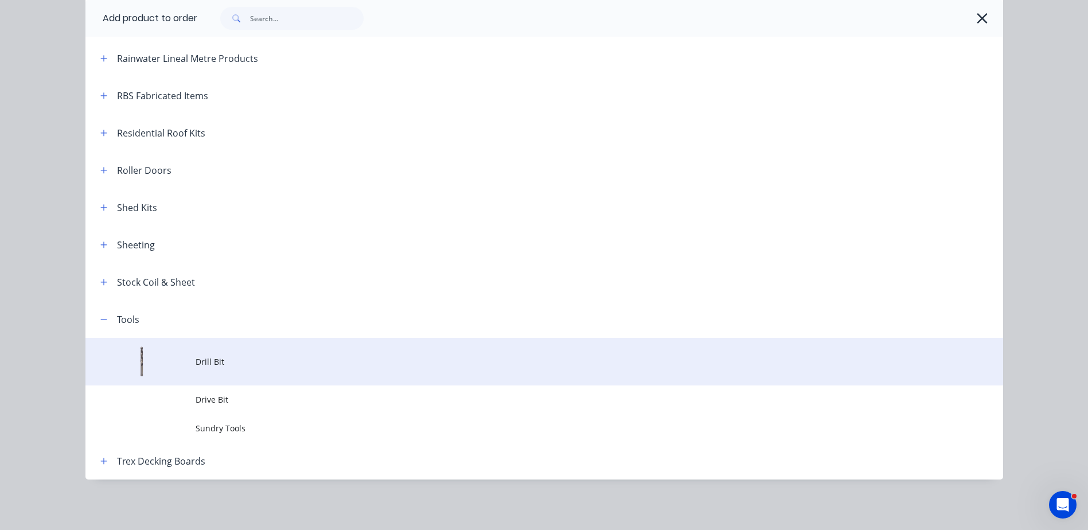
click at [201, 359] on span "Drill Bit" at bounding box center [519, 362] width 646 height 12
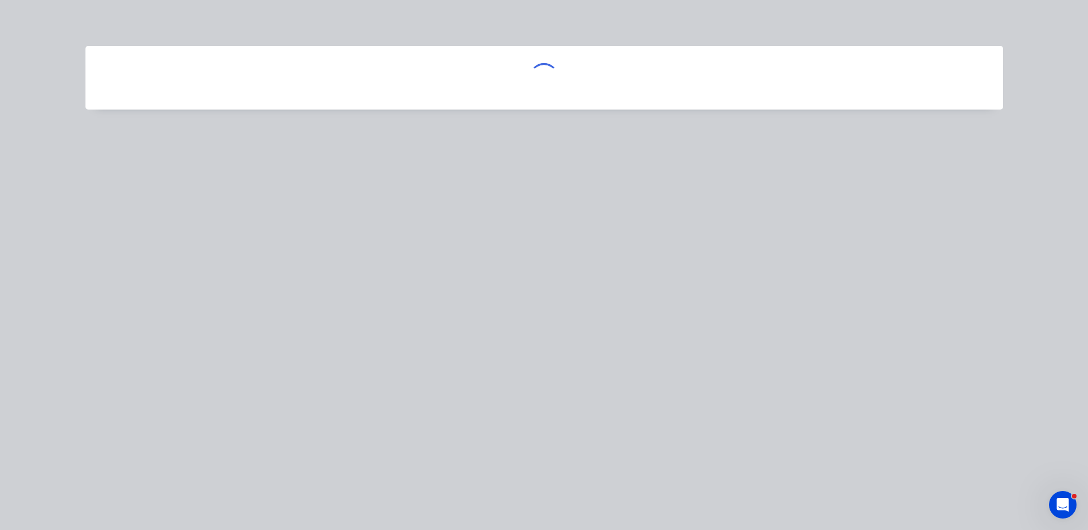
scroll to position [0, 0]
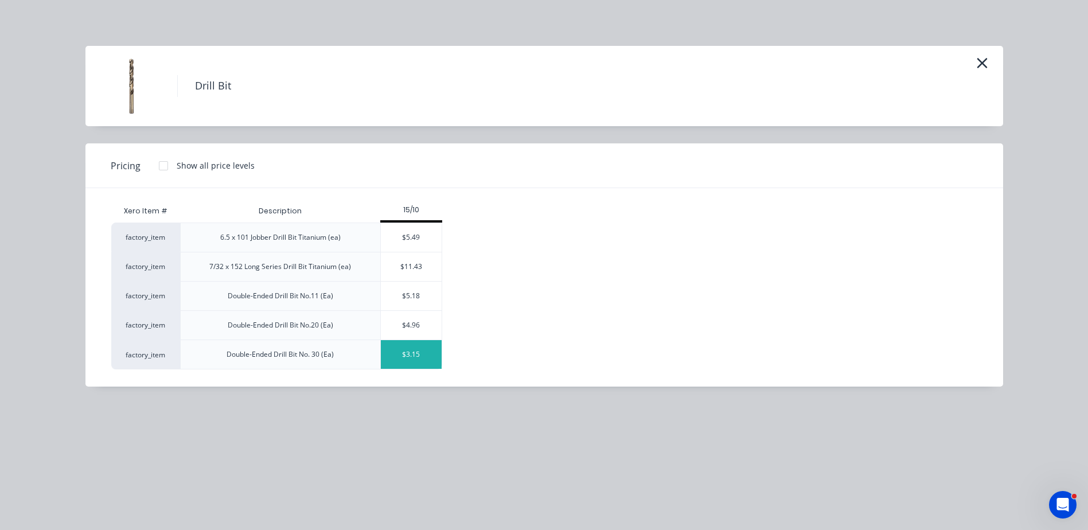
click at [416, 352] on div "$3.15" at bounding box center [411, 354] width 61 height 29
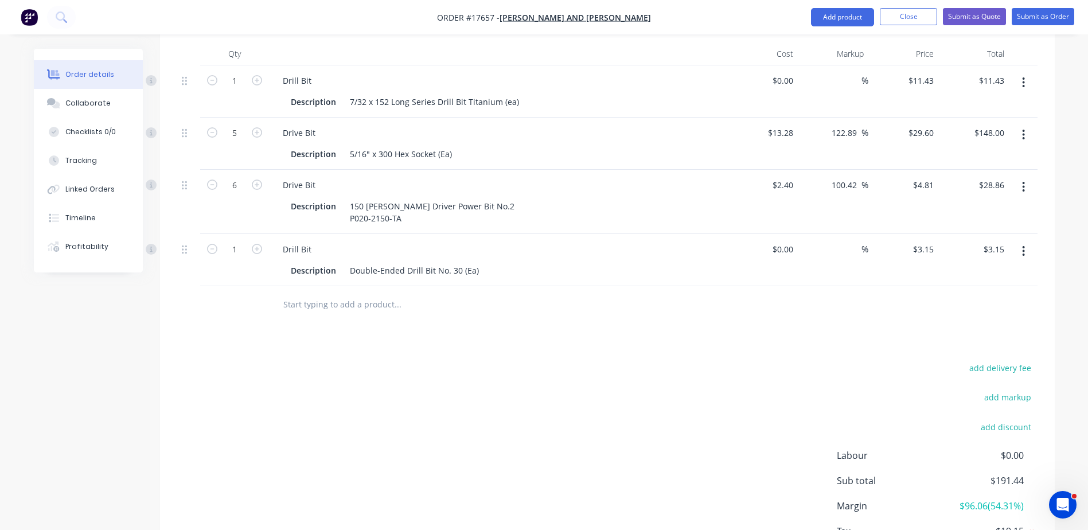
scroll to position [360, 0]
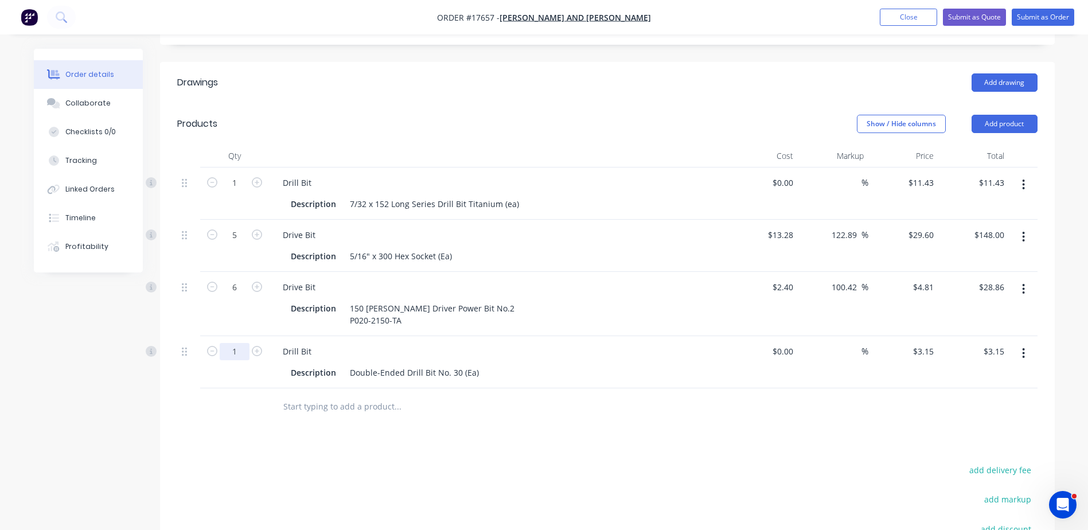
click at [235, 343] on input "1" at bounding box center [235, 351] width 30 height 17
type input "20"
type input "$63.00"
click at [506, 343] on div "Drill Bit" at bounding box center [499, 351] width 450 height 17
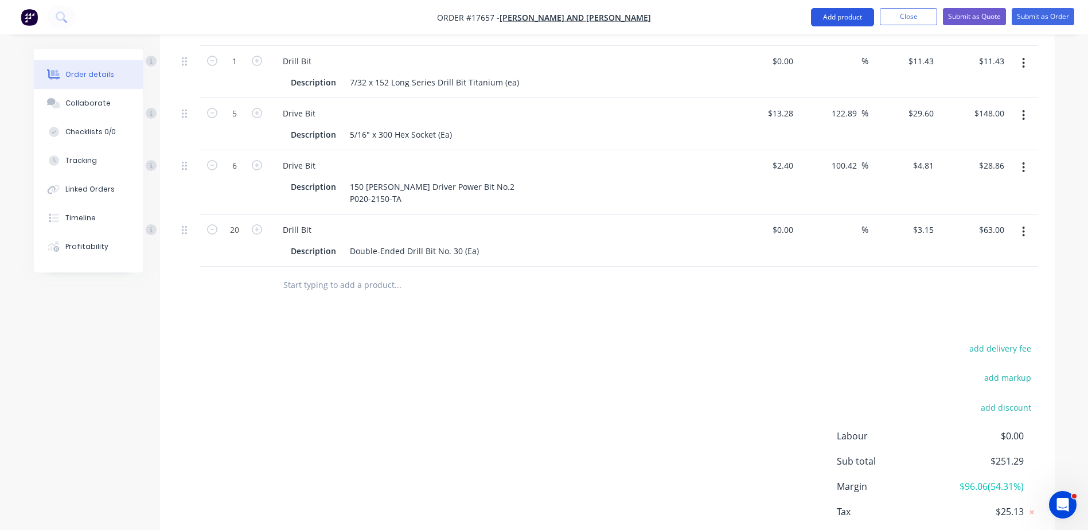
scroll to position [532, 0]
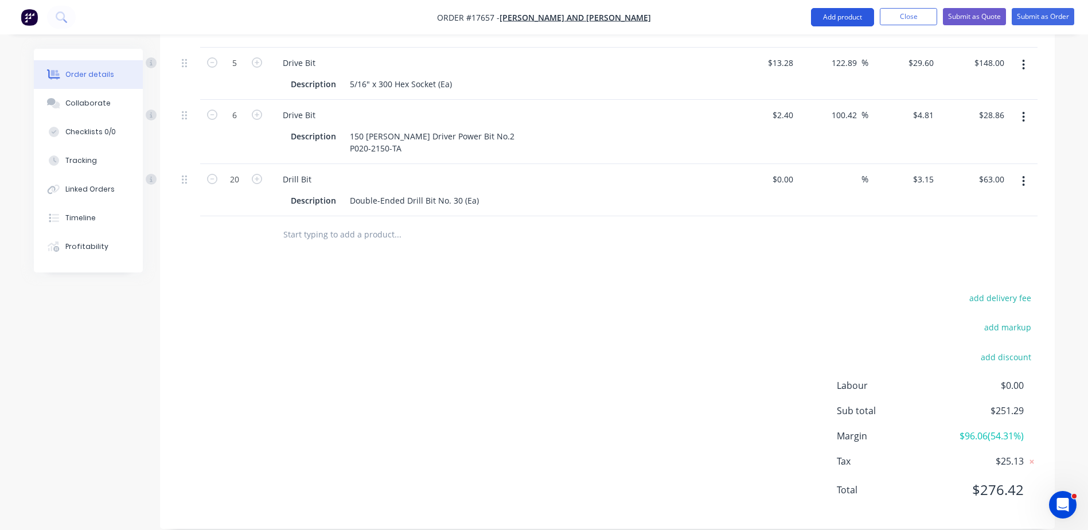
click at [836, 17] on button "Add product" at bounding box center [842, 17] width 63 height 18
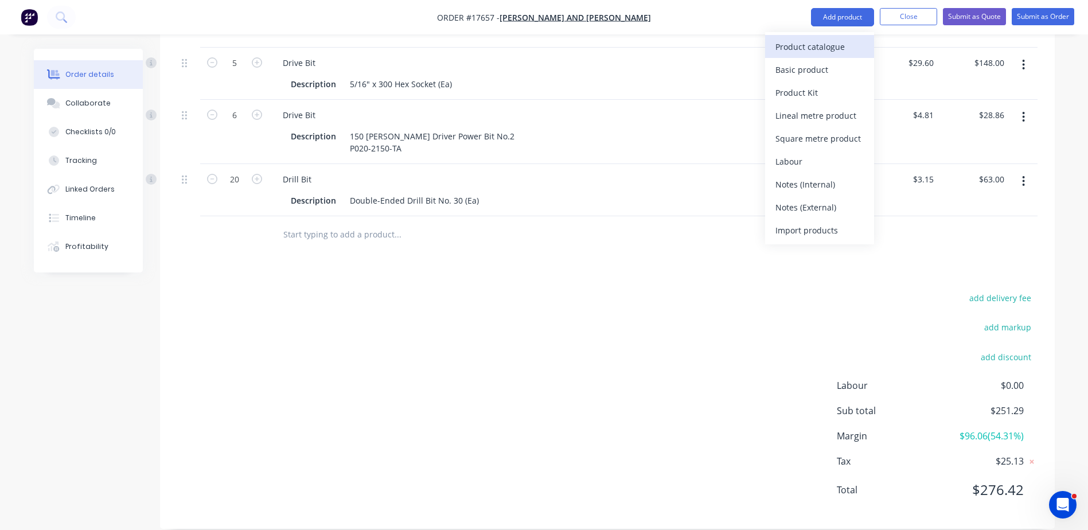
click at [812, 49] on div "Product catalogue" at bounding box center [819, 46] width 88 height 17
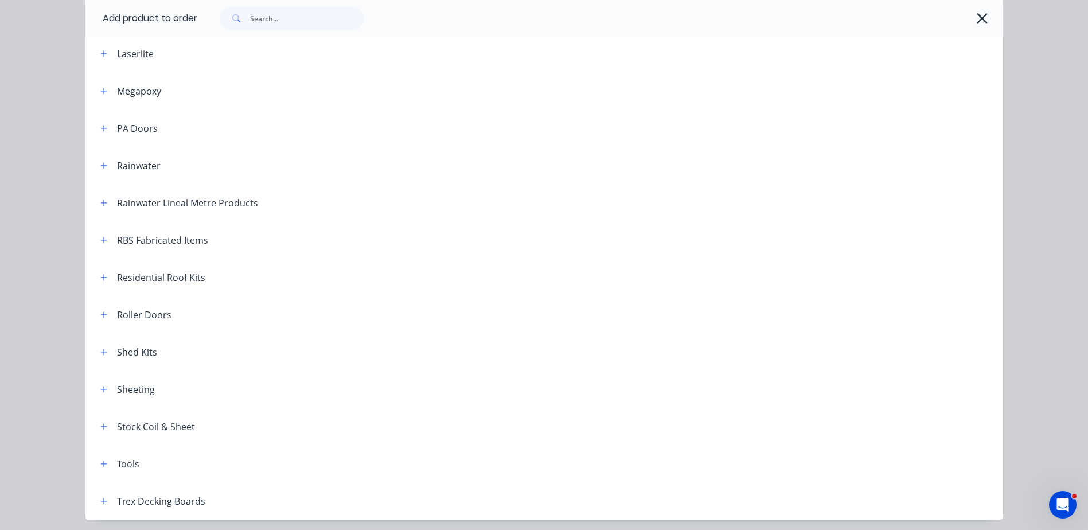
scroll to position [541, 0]
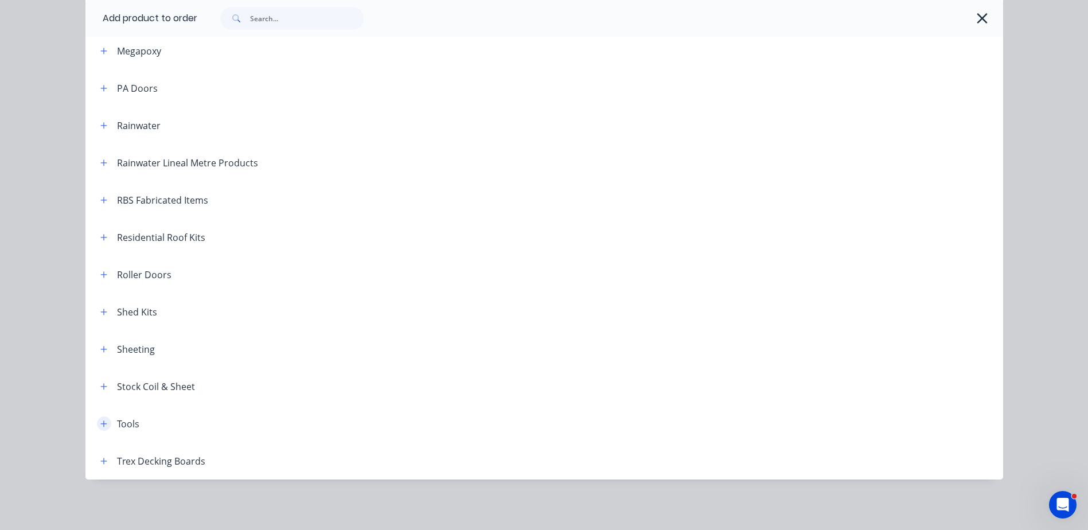
click at [102, 425] on icon "button" at bounding box center [103, 424] width 7 height 8
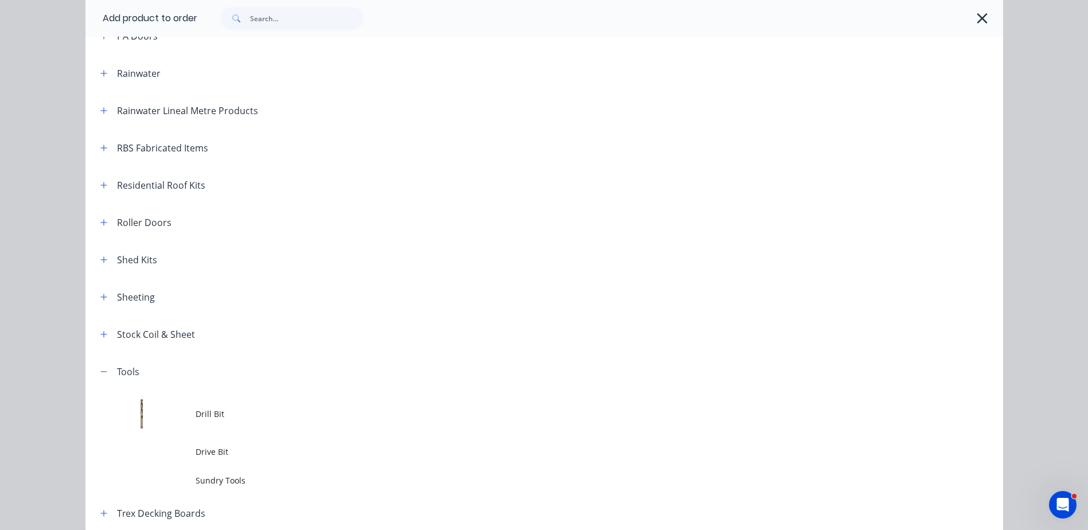
scroll to position [645, 0]
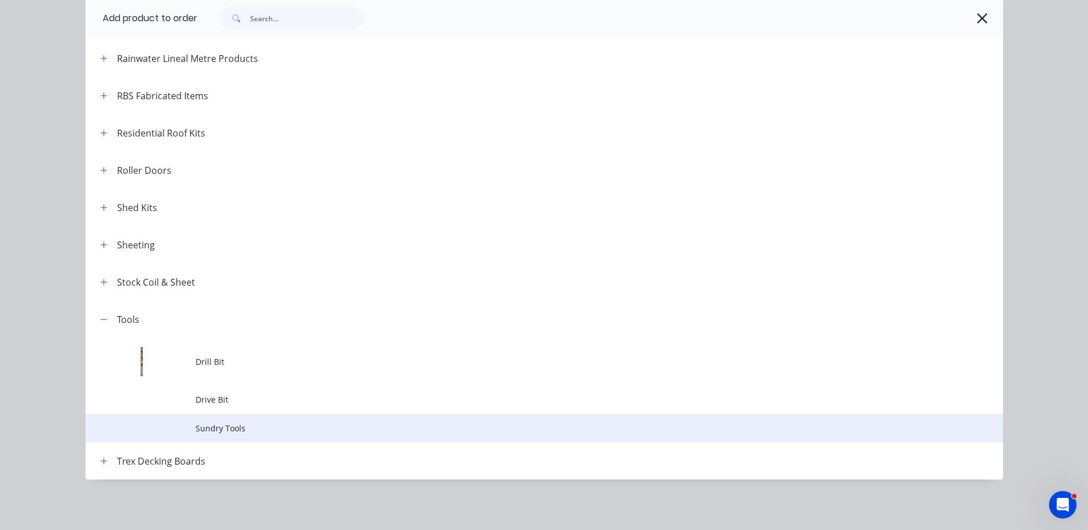
click at [205, 431] on span "Sundry Tools" at bounding box center [519, 428] width 646 height 12
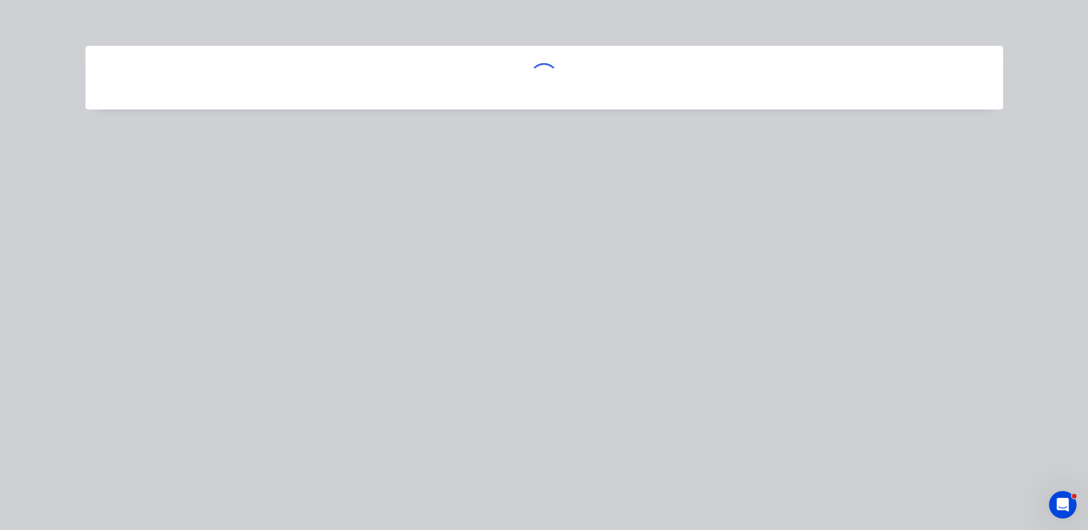
scroll to position [0, 0]
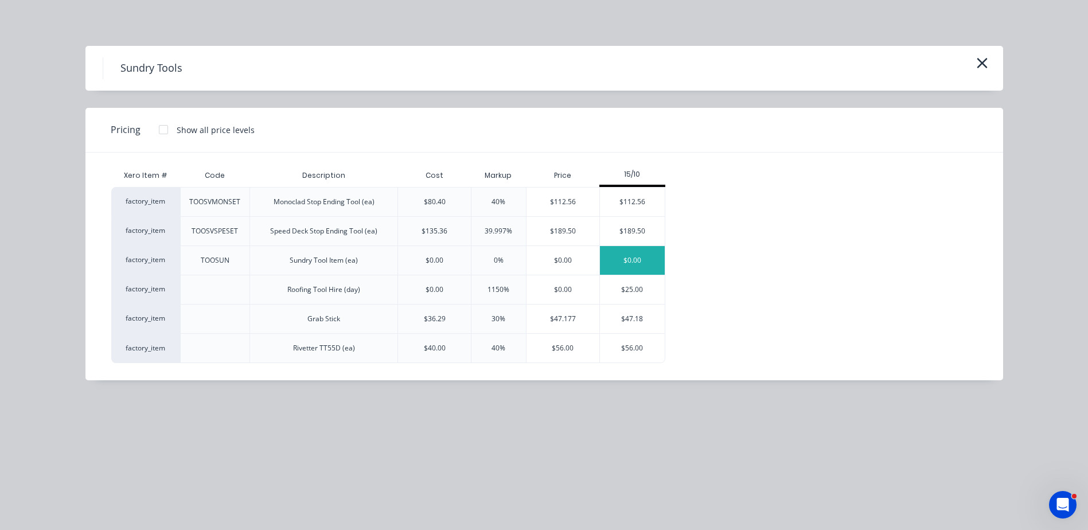
click at [649, 265] on div "$0.00" at bounding box center [632, 260] width 65 height 29
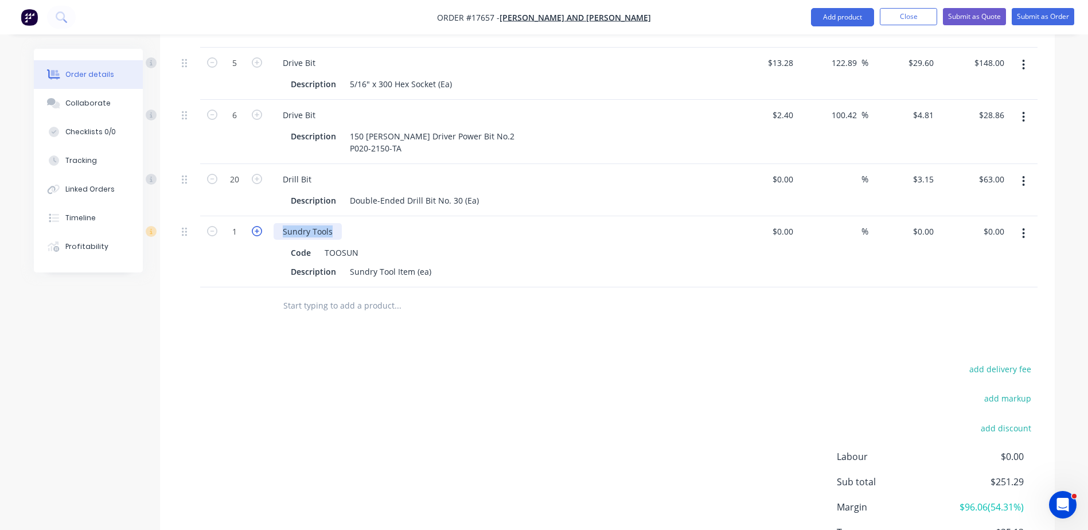
drag, startPoint x: 330, startPoint y: 216, endPoint x: 255, endPoint y: 219, distance: 75.2
click at [255, 219] on div "1 Sundry Tools Code TOOSUN Description Sundry Tool Item (ea) $0.00 $0.00 % $0.0…" at bounding box center [607, 251] width 860 height 71
click at [360, 244] on div "TOOSUN" at bounding box center [341, 252] width 43 height 17
click at [359, 244] on div "TOOSUN" at bounding box center [341, 252] width 43 height 17
click at [448, 263] on div "Description Sundry Tool Item (ea)" at bounding box center [496, 271] width 420 height 17
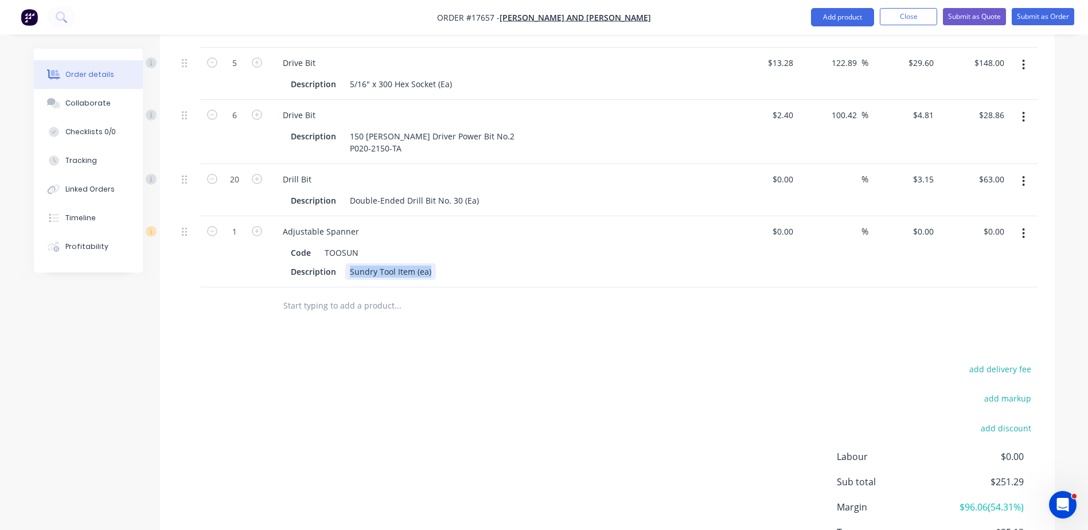
drag, startPoint x: 348, startPoint y: 256, endPoint x: 430, endPoint y: 256, distance: 82.6
click at [430, 263] on div "Sundry Tool Item (ea)" at bounding box center [390, 271] width 91 height 17
click at [786, 223] on input at bounding box center [784, 231] width 26 height 17
type input "$35.00"
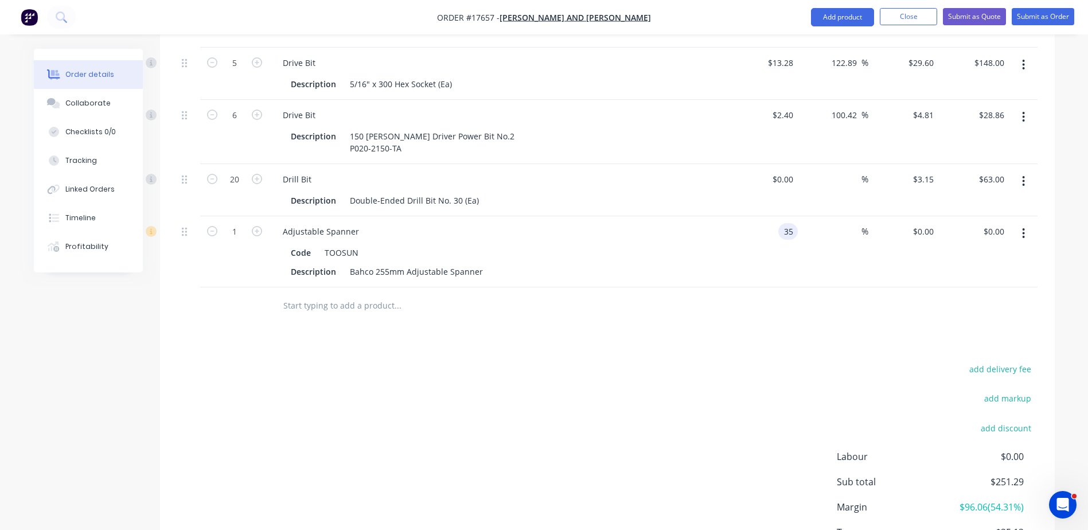
type input "$35.00"
click at [799, 216] on div "%" at bounding box center [833, 251] width 71 height 71
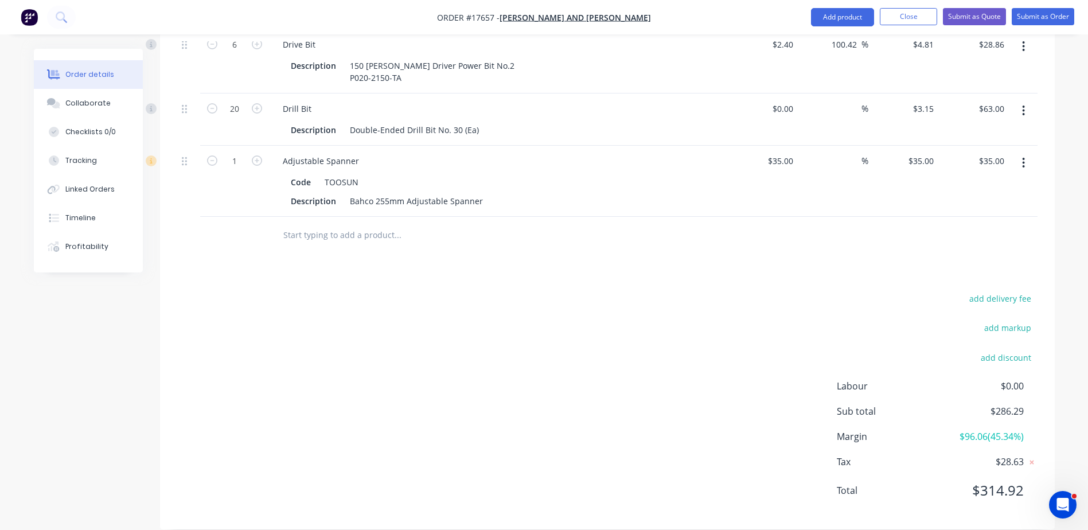
scroll to position [603, 0]
click at [1037, 15] on button "Submit as Order" at bounding box center [1043, 16] width 63 height 17
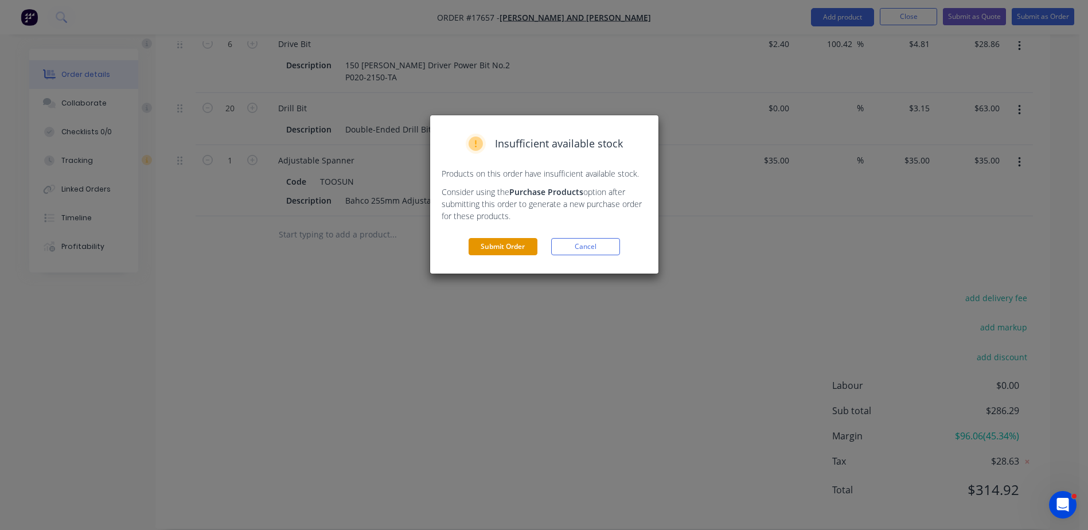
click at [487, 254] on button "Submit Order" at bounding box center [503, 246] width 69 height 17
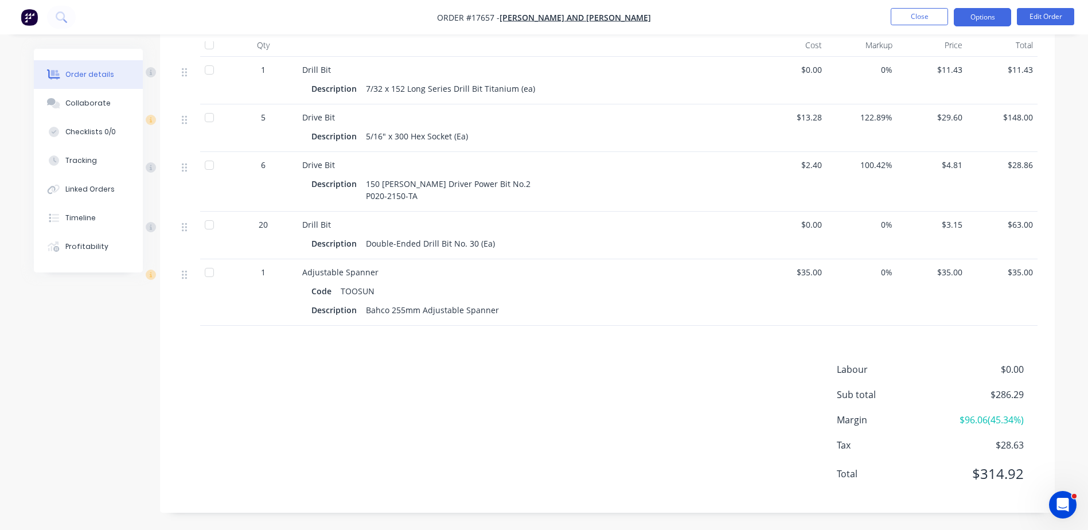
click at [984, 17] on button "Options" at bounding box center [982, 17] width 57 height 18
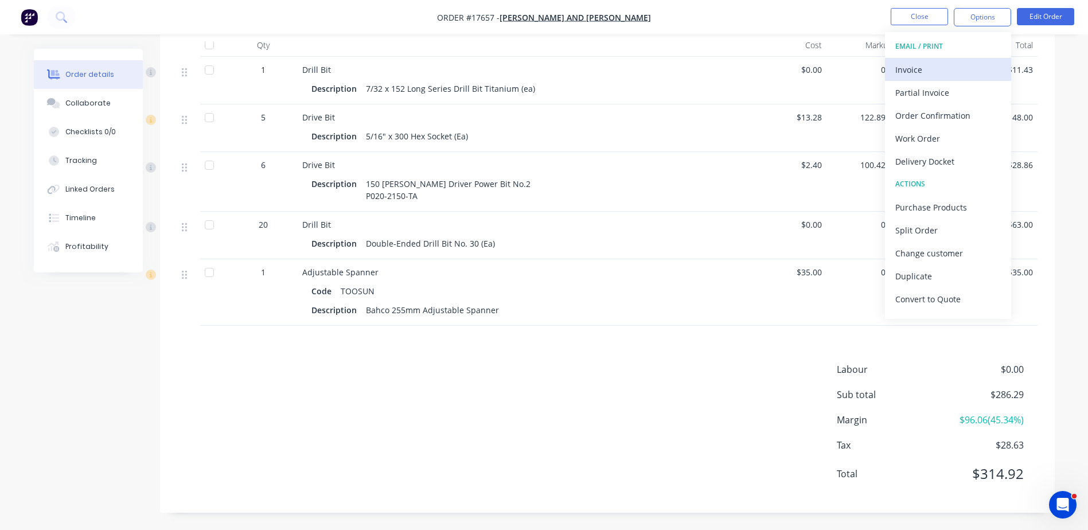
click at [925, 75] on div "Invoice" at bounding box center [948, 69] width 106 height 17
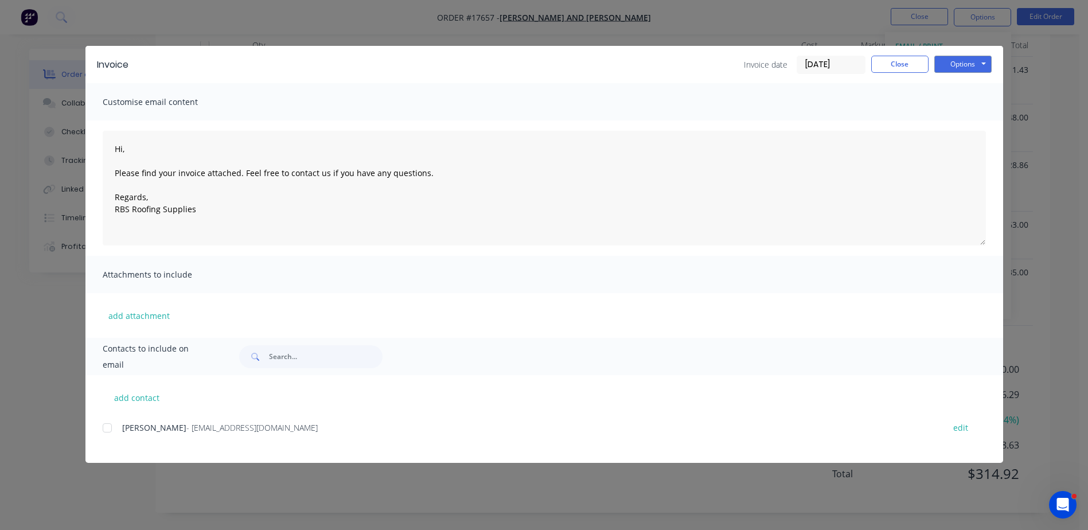
click at [107, 431] on div at bounding box center [107, 427] width 23 height 23
drag, startPoint x: 962, startPoint y: 59, endPoint x: 968, endPoint y: 63, distance: 7.0
click at [963, 59] on button "Options" at bounding box center [962, 64] width 57 height 17
click at [972, 126] on button "Email" at bounding box center [970, 122] width 73 height 19
type textarea "Hi, Please find your invoice attached. Feel free to contact us if you have any …"
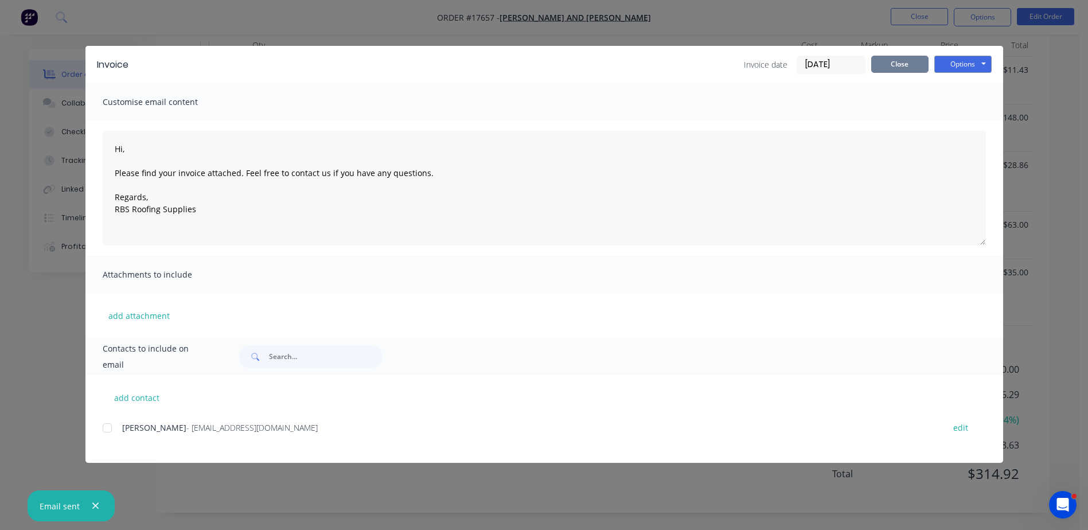
click at [895, 66] on button "Close" at bounding box center [899, 64] width 57 height 17
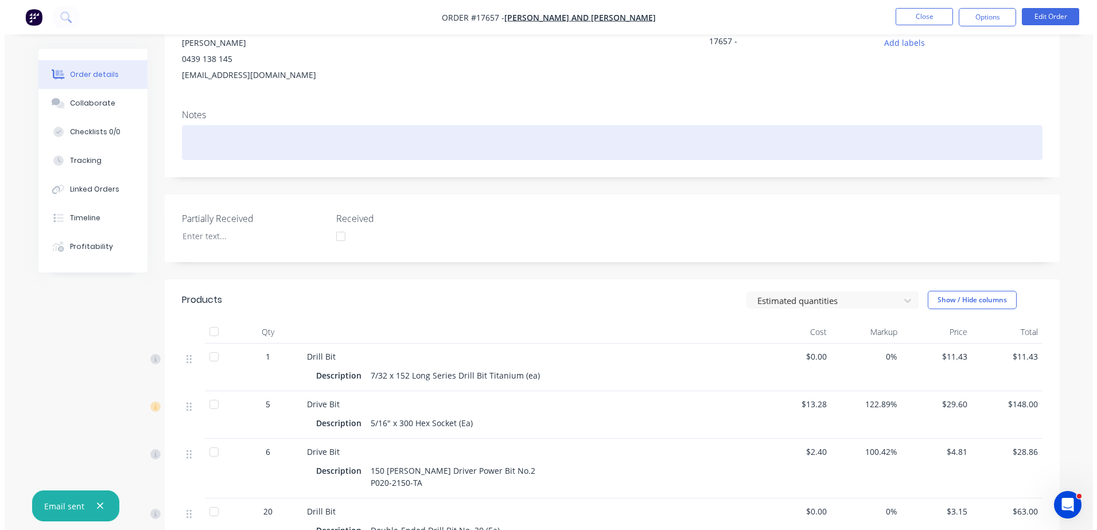
scroll to position [0, 0]
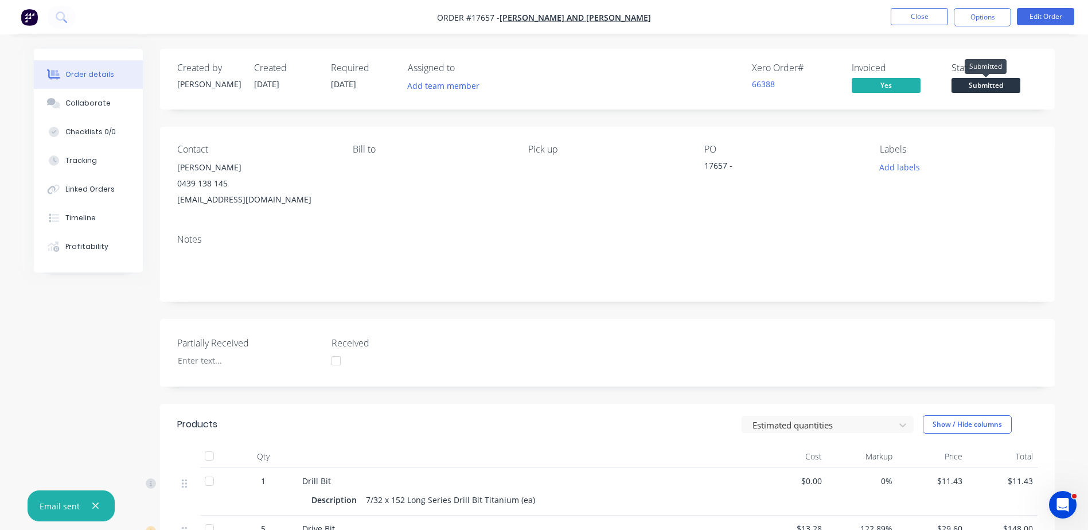
click at [984, 82] on span "Submitted" at bounding box center [986, 85] width 69 height 14
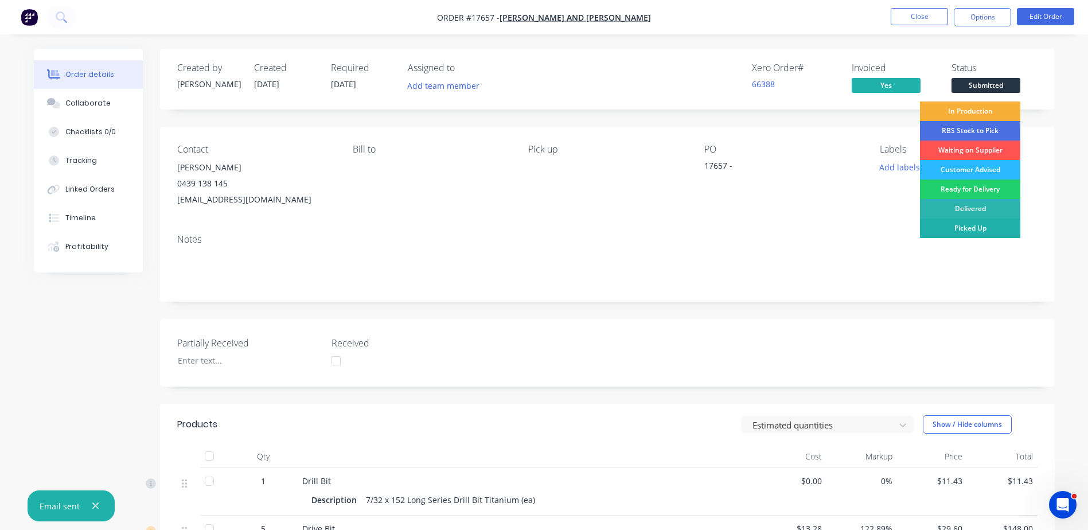
click at [978, 232] on div "Picked Up" at bounding box center [970, 229] width 100 height 20
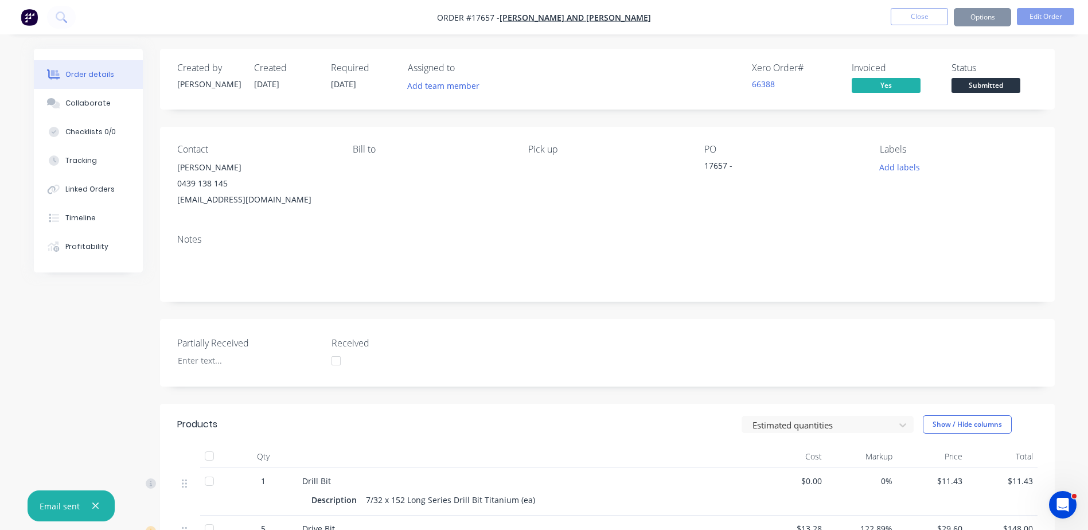
click at [978, 232] on div "Notes" at bounding box center [607, 263] width 895 height 77
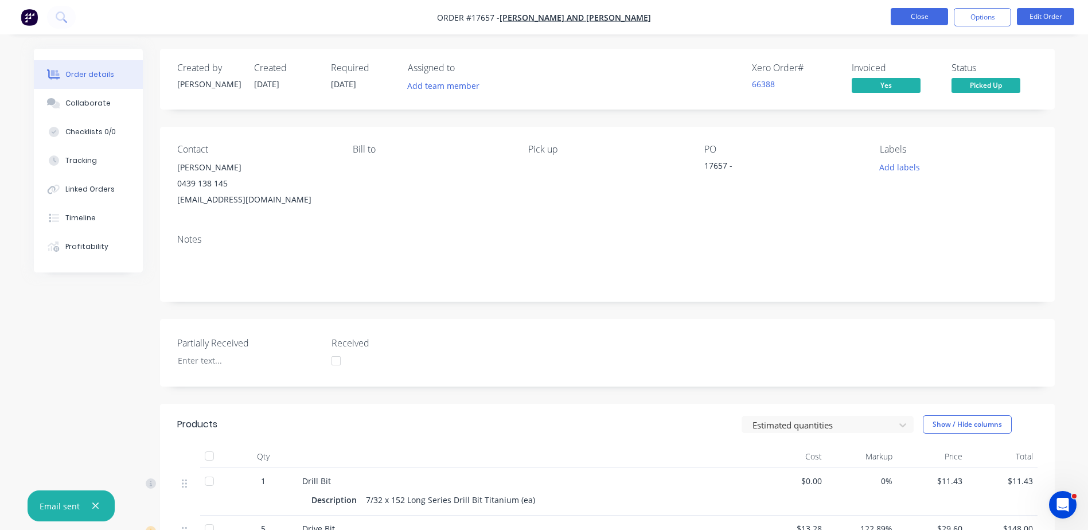
click at [929, 14] on button "Close" at bounding box center [919, 16] width 57 height 17
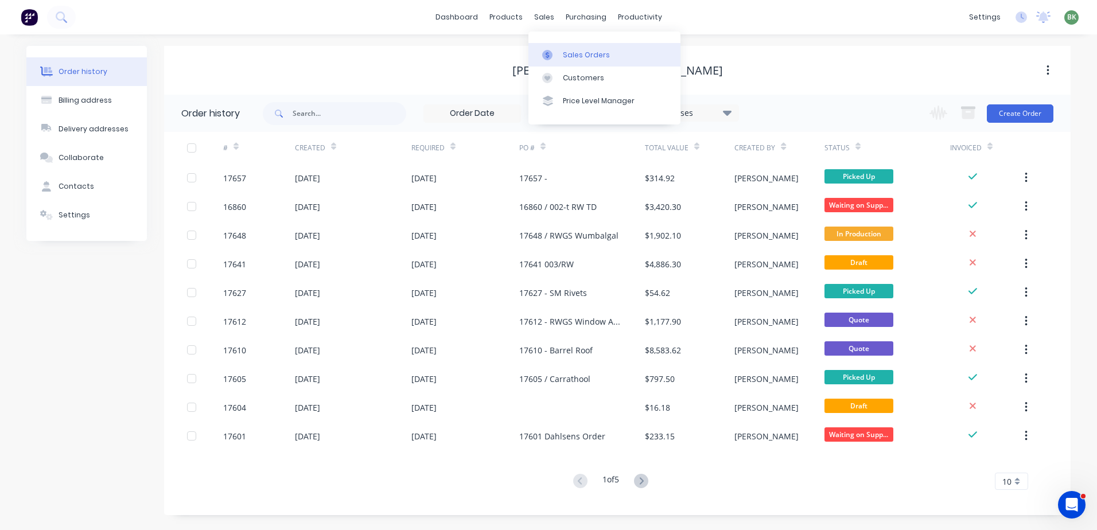
click at [563, 46] on link "Sales Orders" at bounding box center [604, 54] width 152 height 23
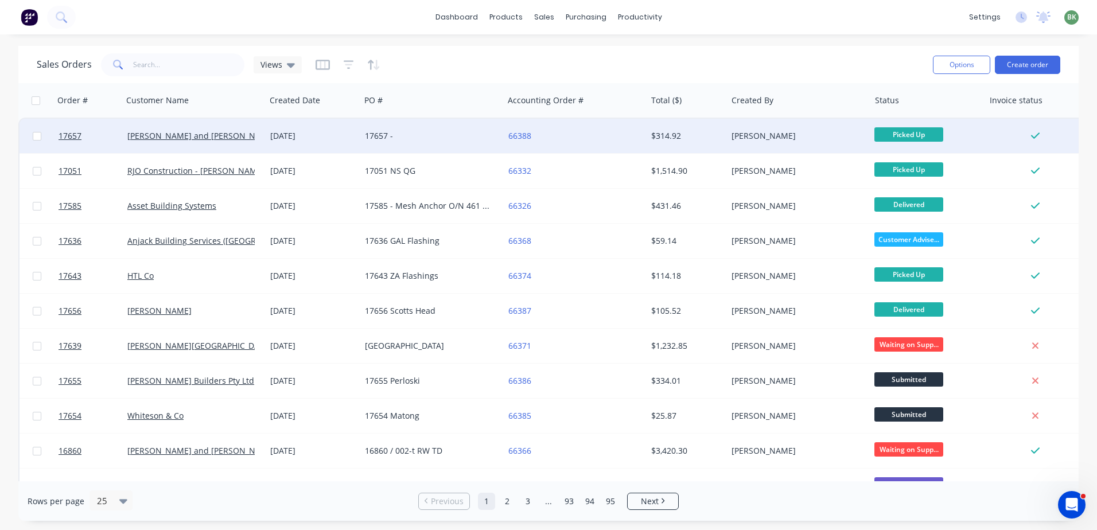
click at [423, 142] on div "17657 -" at bounding box center [431, 136] width 143 height 34
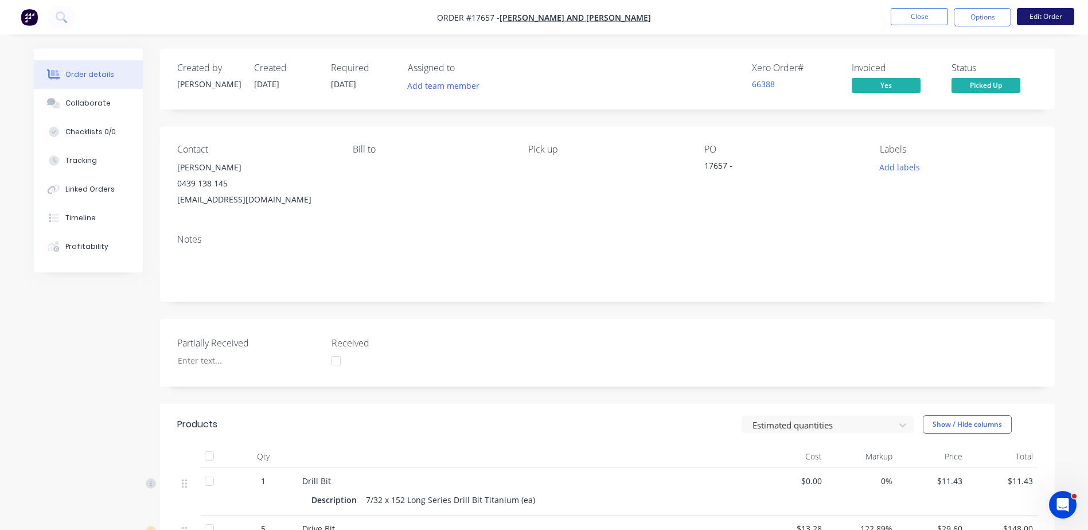
click at [1046, 15] on button "Edit Order" at bounding box center [1045, 16] width 57 height 17
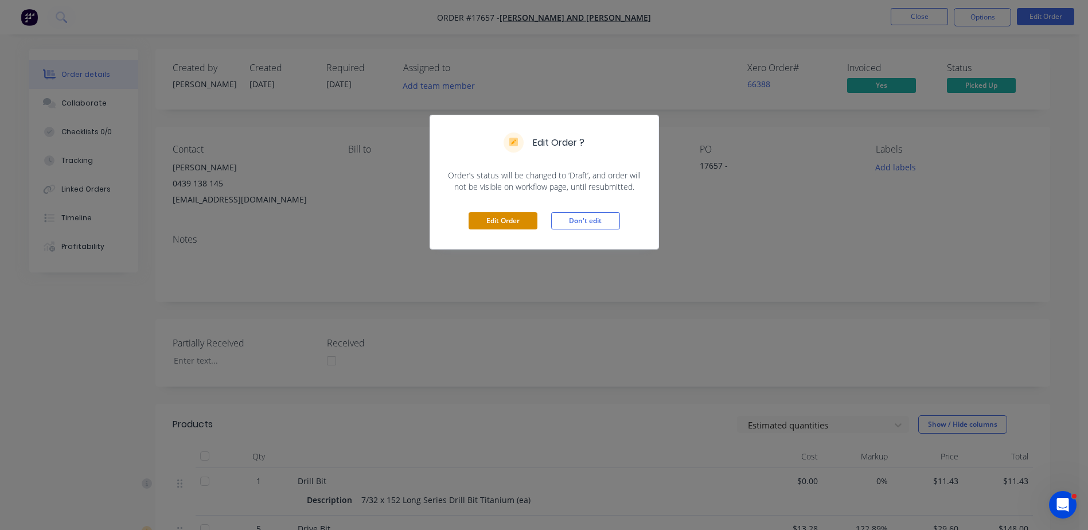
click at [501, 214] on button "Edit Order" at bounding box center [503, 220] width 69 height 17
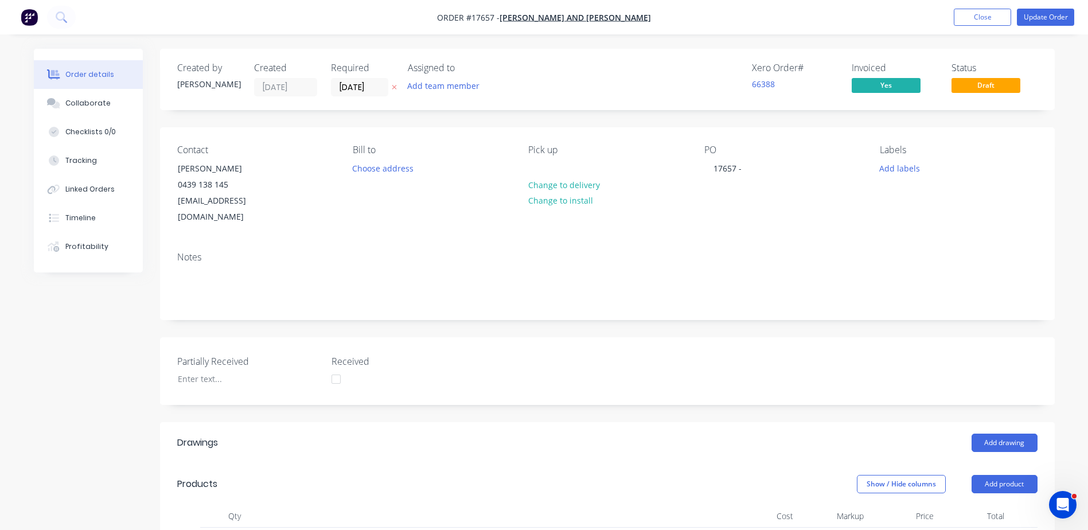
click at [752, 169] on div "PO 17657 -" at bounding box center [782, 185] width 157 height 81
click at [745, 169] on div "17657 -" at bounding box center [727, 168] width 46 height 17
click at [1047, 17] on button "Update Order" at bounding box center [1045, 17] width 57 height 17
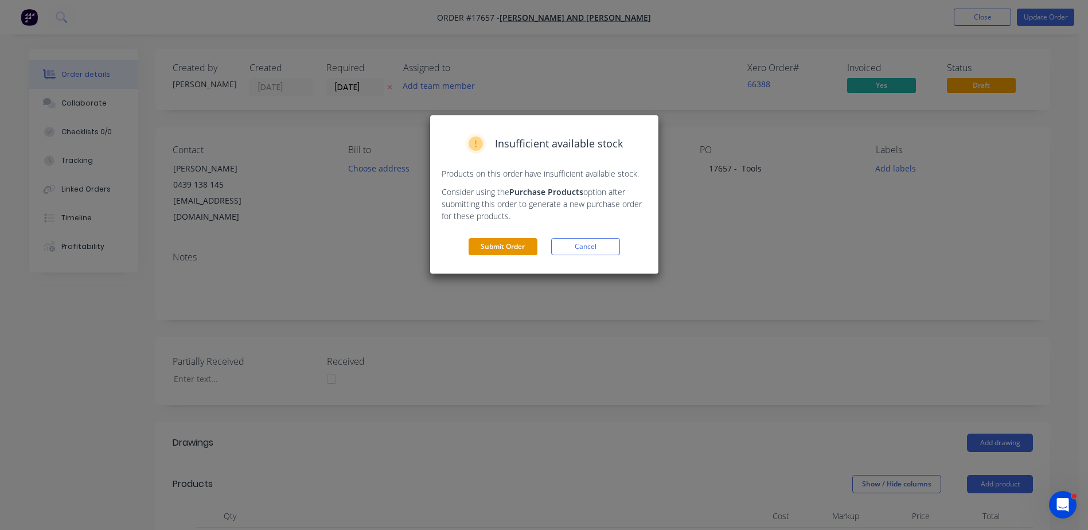
click at [513, 241] on button "Submit Order" at bounding box center [503, 246] width 69 height 17
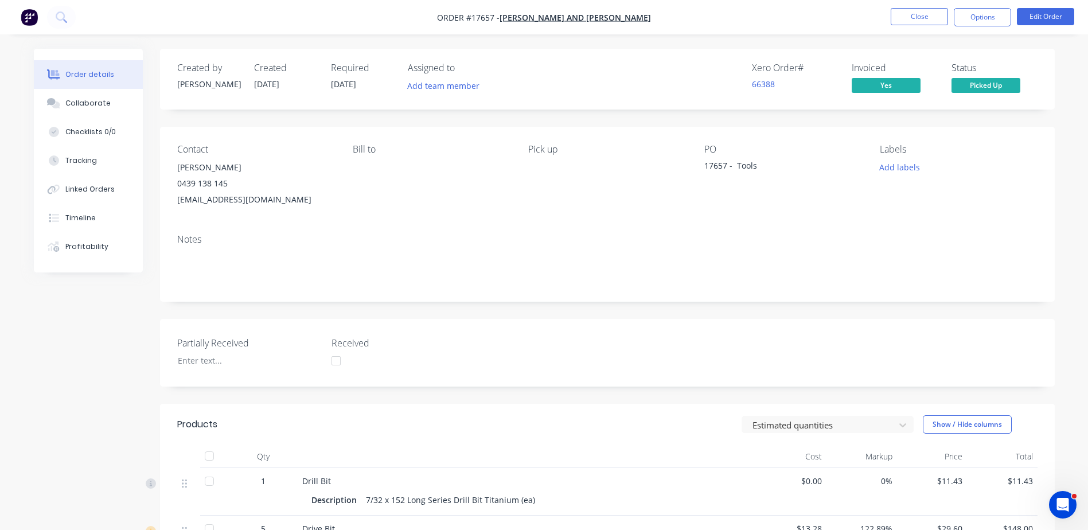
click at [912, 7] on nav "Order #17657 - Jay and Penny Sargeant Close Options Edit Order" at bounding box center [544, 17] width 1088 height 34
click at [919, 20] on button "Close" at bounding box center [919, 16] width 57 height 17
